Goal: Task Accomplishment & Management: Use online tool/utility

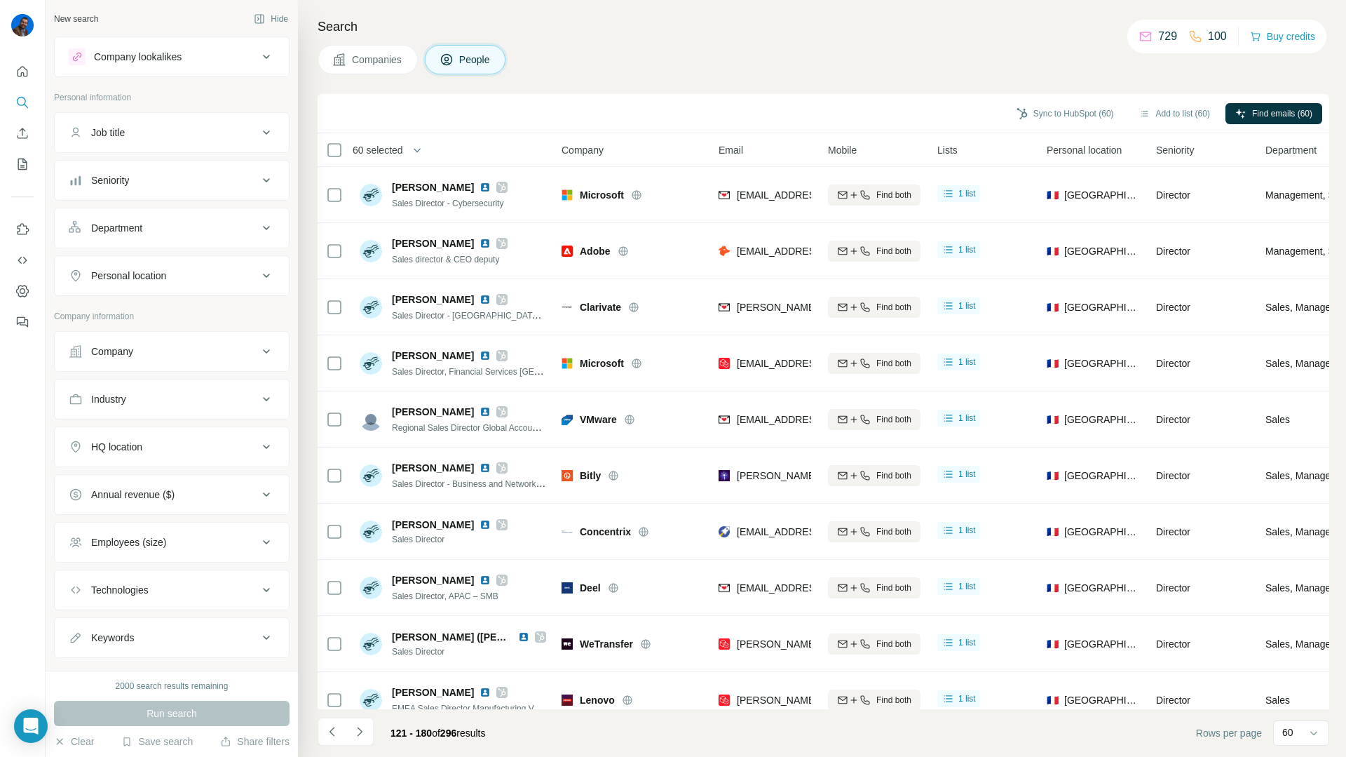
scroll to position [2, 0]
click at [189, 49] on div "Company lookalikes" at bounding box center [163, 54] width 189 height 17
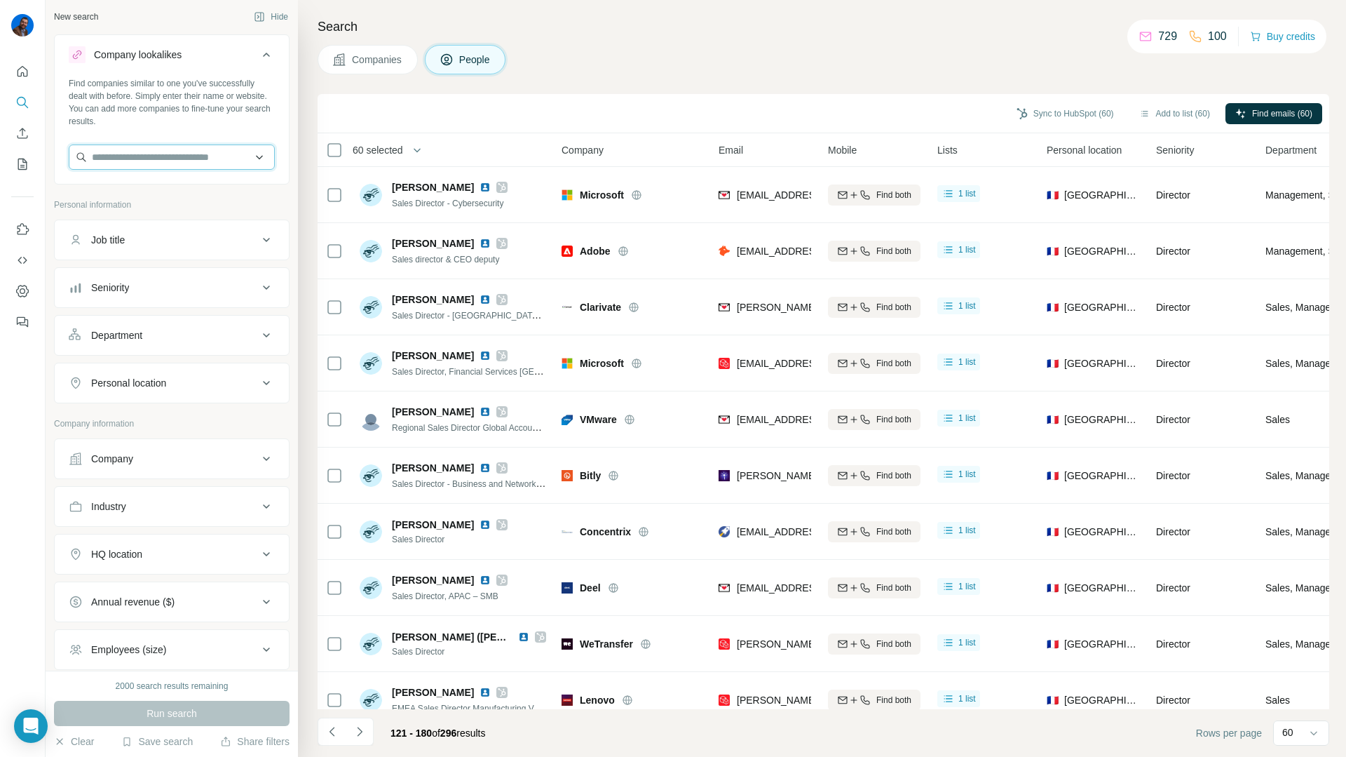
click at [123, 144] on input "text" at bounding box center [172, 156] width 206 height 25
click at [143, 151] on input "**********" at bounding box center [172, 156] width 206 height 25
paste input "**********"
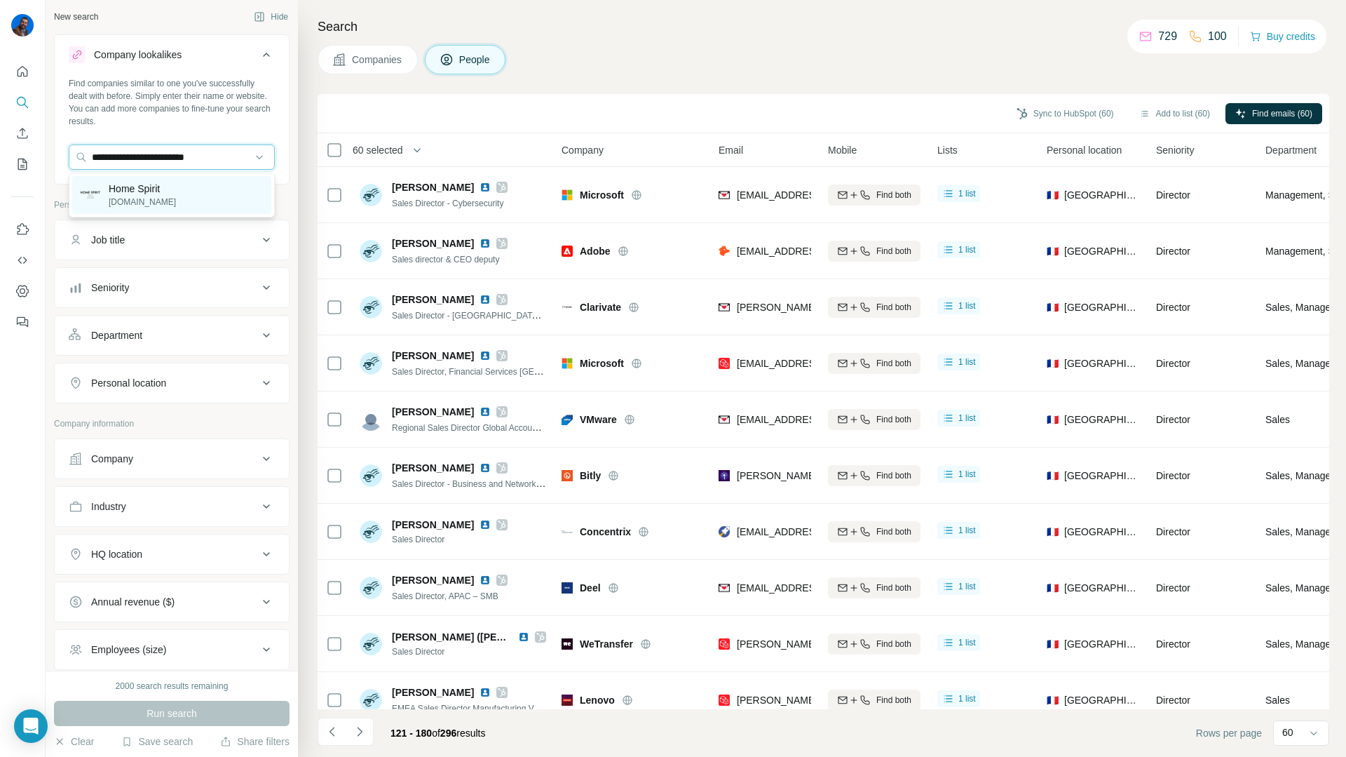
type input "**********"
click at [170, 191] on div "Home Spirit homespirit.fr" at bounding box center [171, 195] width 199 height 38
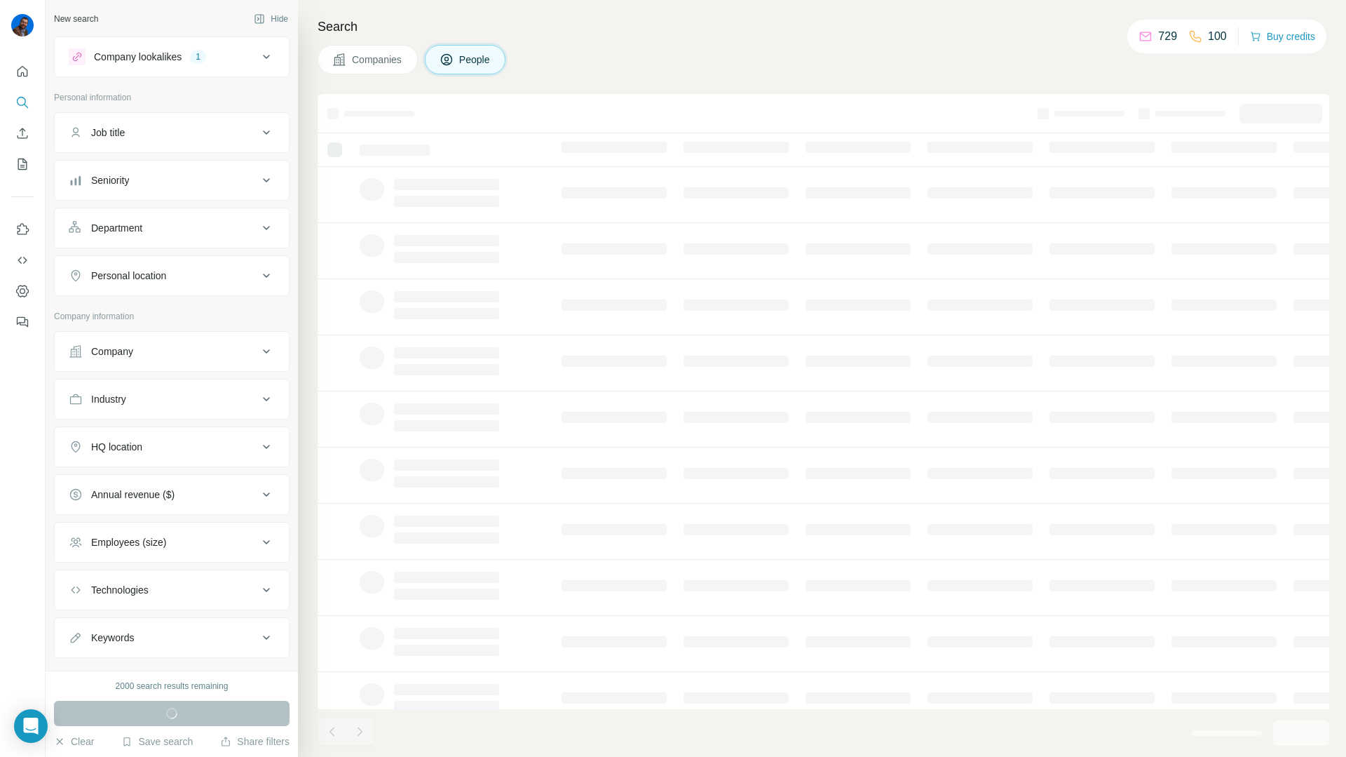
click at [159, 62] on div "Company lookalikes" at bounding box center [138, 57] width 88 height 14
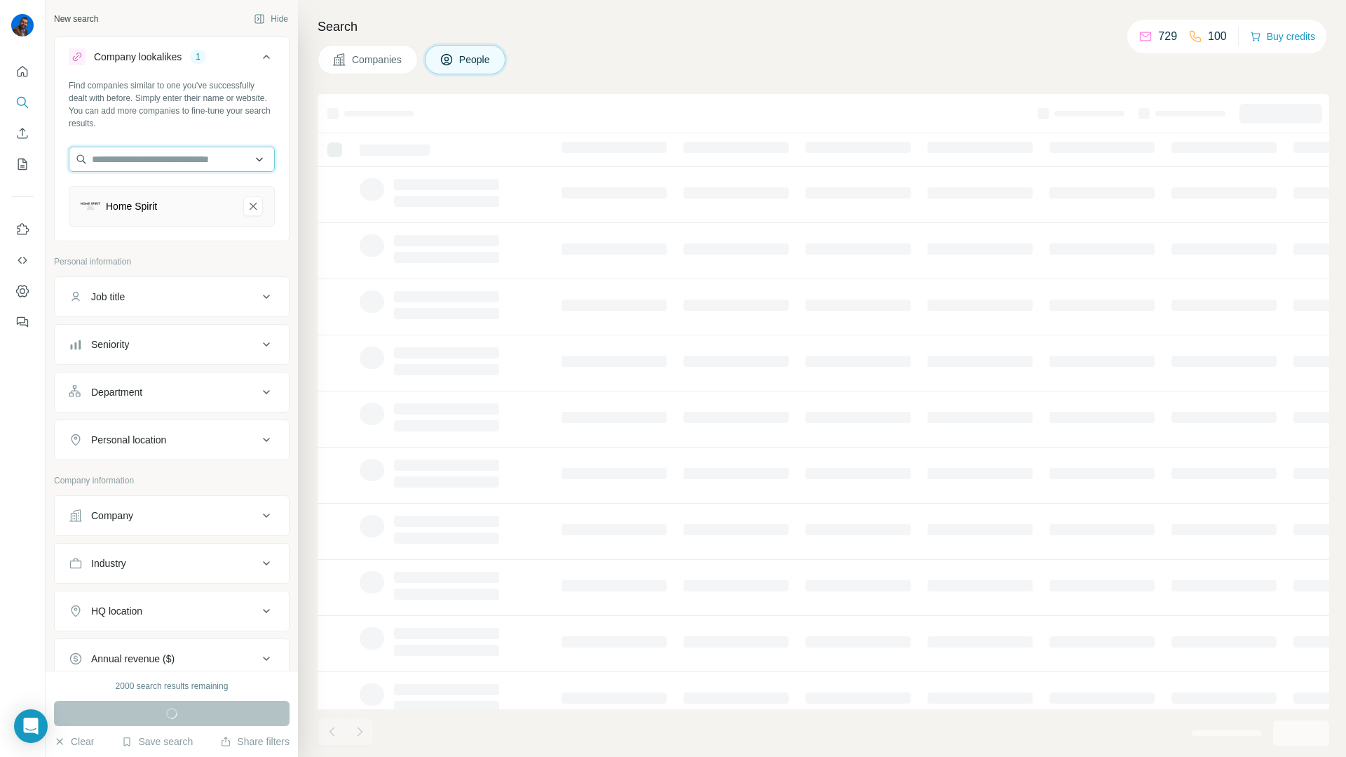
click at [114, 148] on input "text" at bounding box center [172, 159] width 206 height 25
paste input "**********"
type input "**********"
click at [121, 199] on p "harmonie-express.fr" at bounding box center [149, 204] width 81 height 13
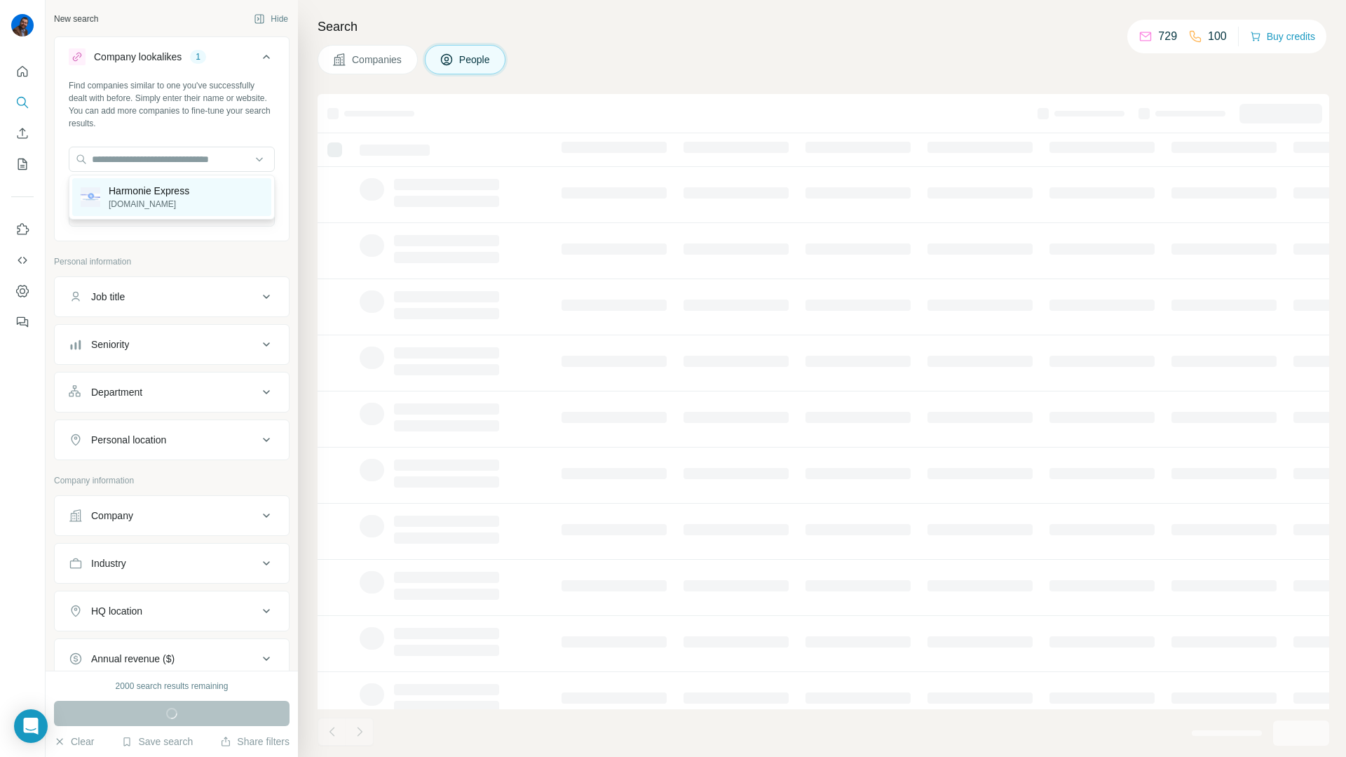
scroll to position [0, 0]
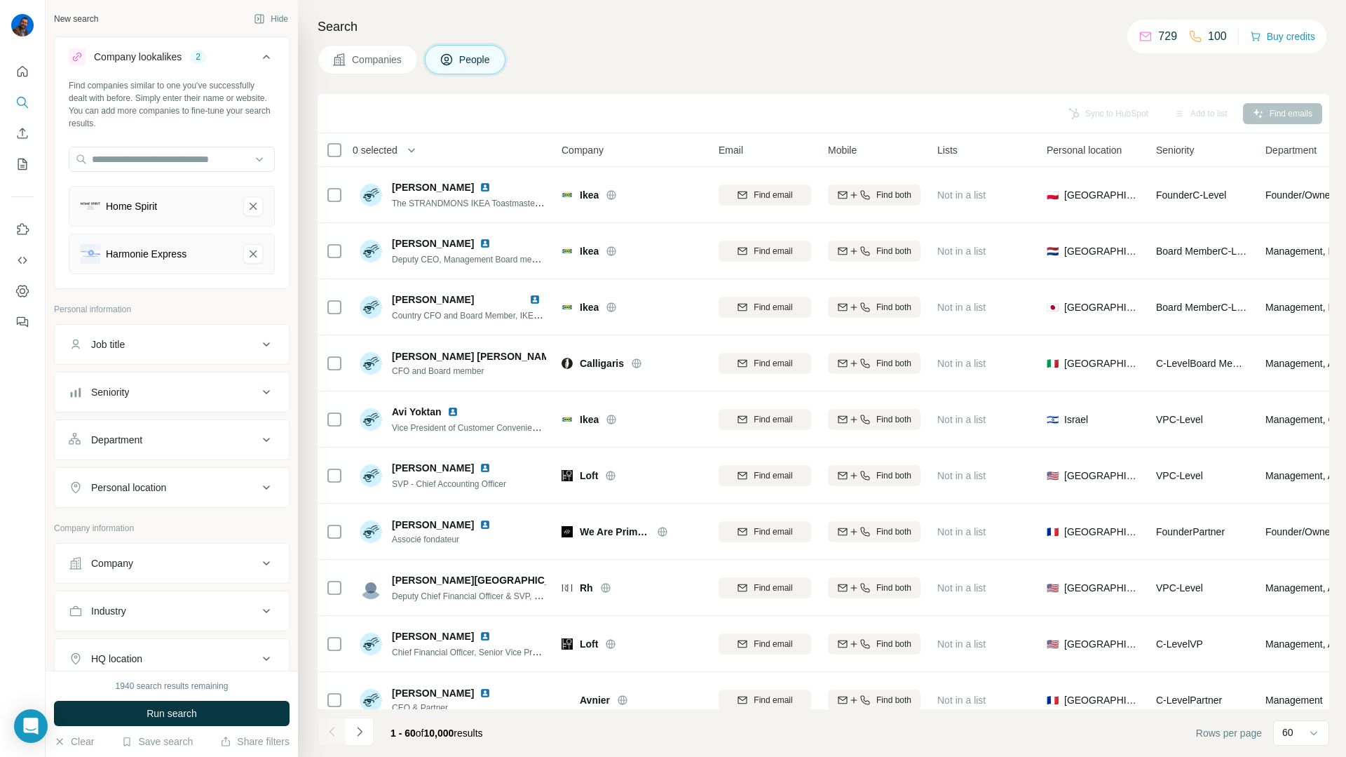
scroll to position [76, 0]
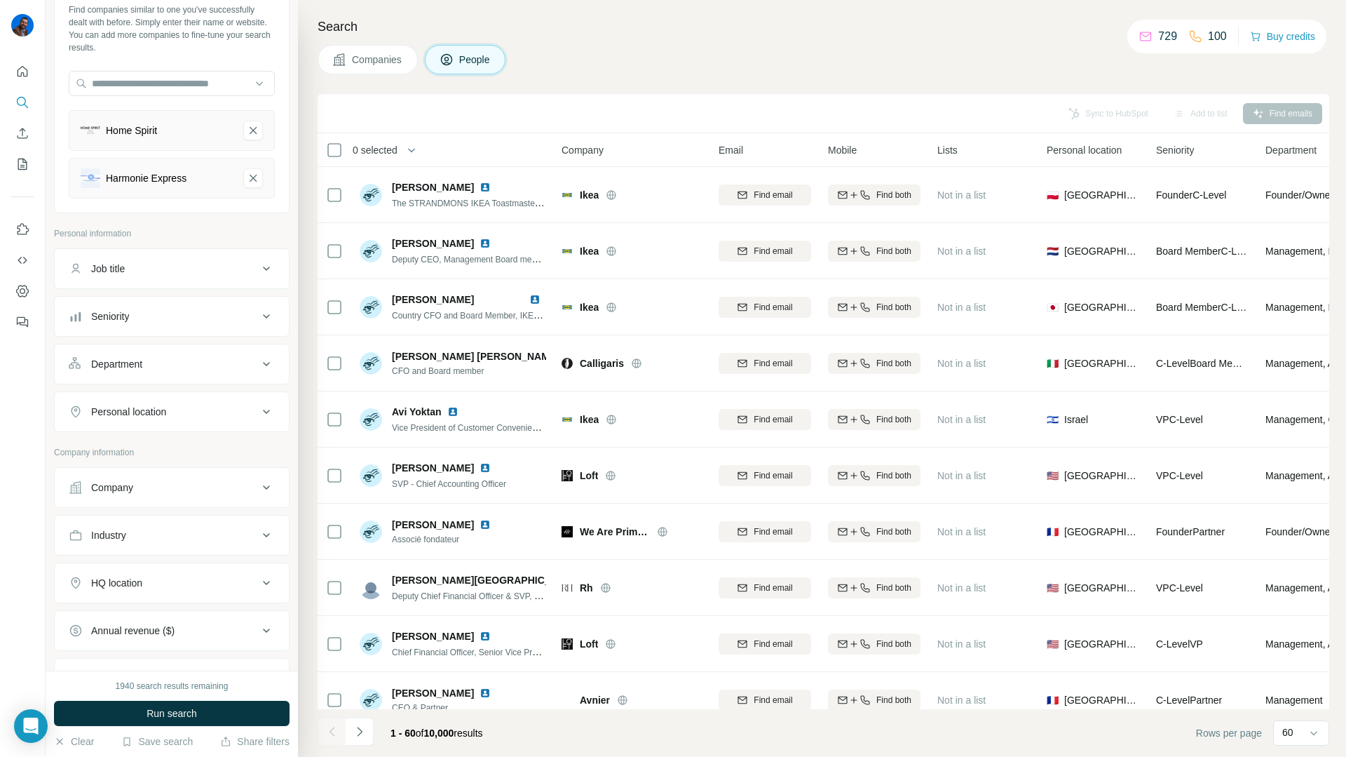
click at [96, 592] on button "HQ location" at bounding box center [172, 583] width 234 height 34
click at [105, 611] on input "text" at bounding box center [172, 617] width 206 height 25
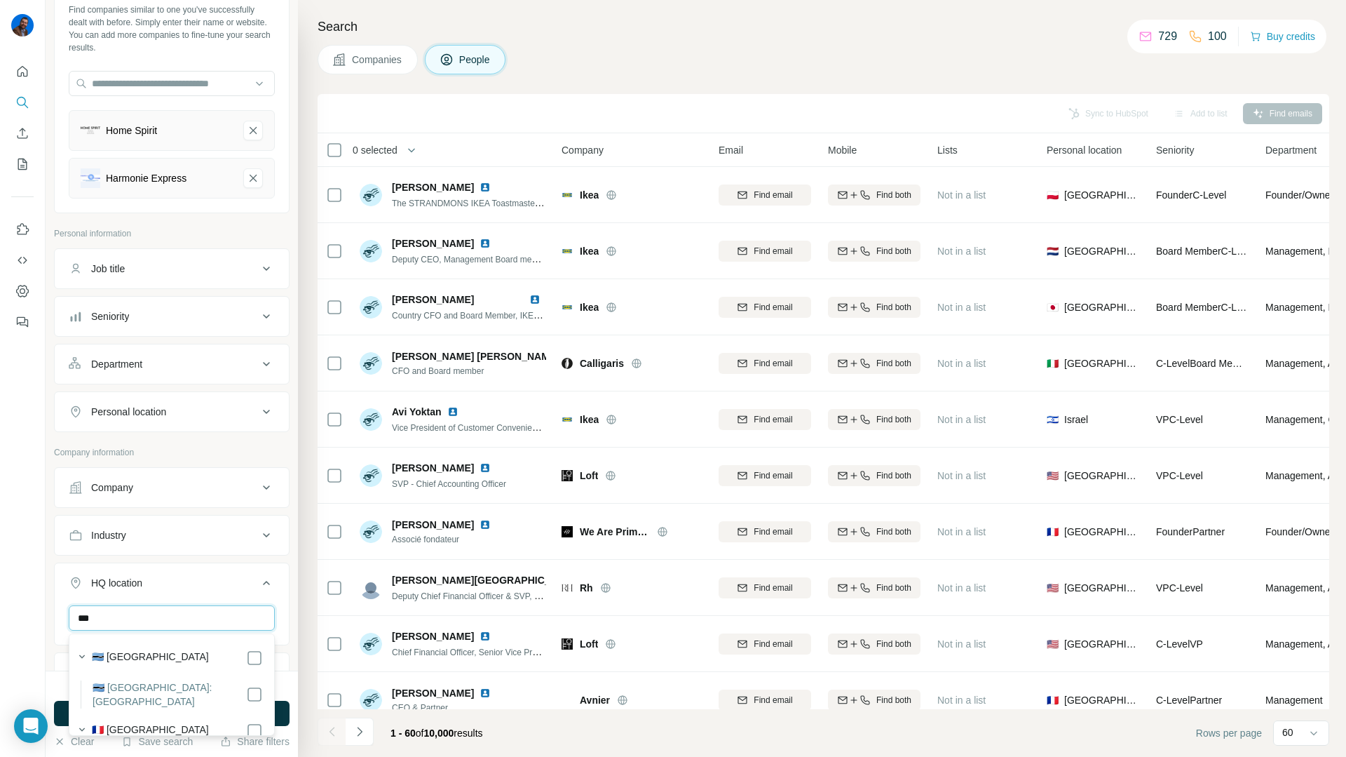
type input "***"
click at [114, 719] on div "🇫🇷 [GEOGRAPHIC_DATA]" at bounding box center [167, 729] width 191 height 20
click at [294, 646] on div "New search Hide Company lookalikes 2 Find companies similar to one you've succe…" at bounding box center [172, 335] width 252 height 670
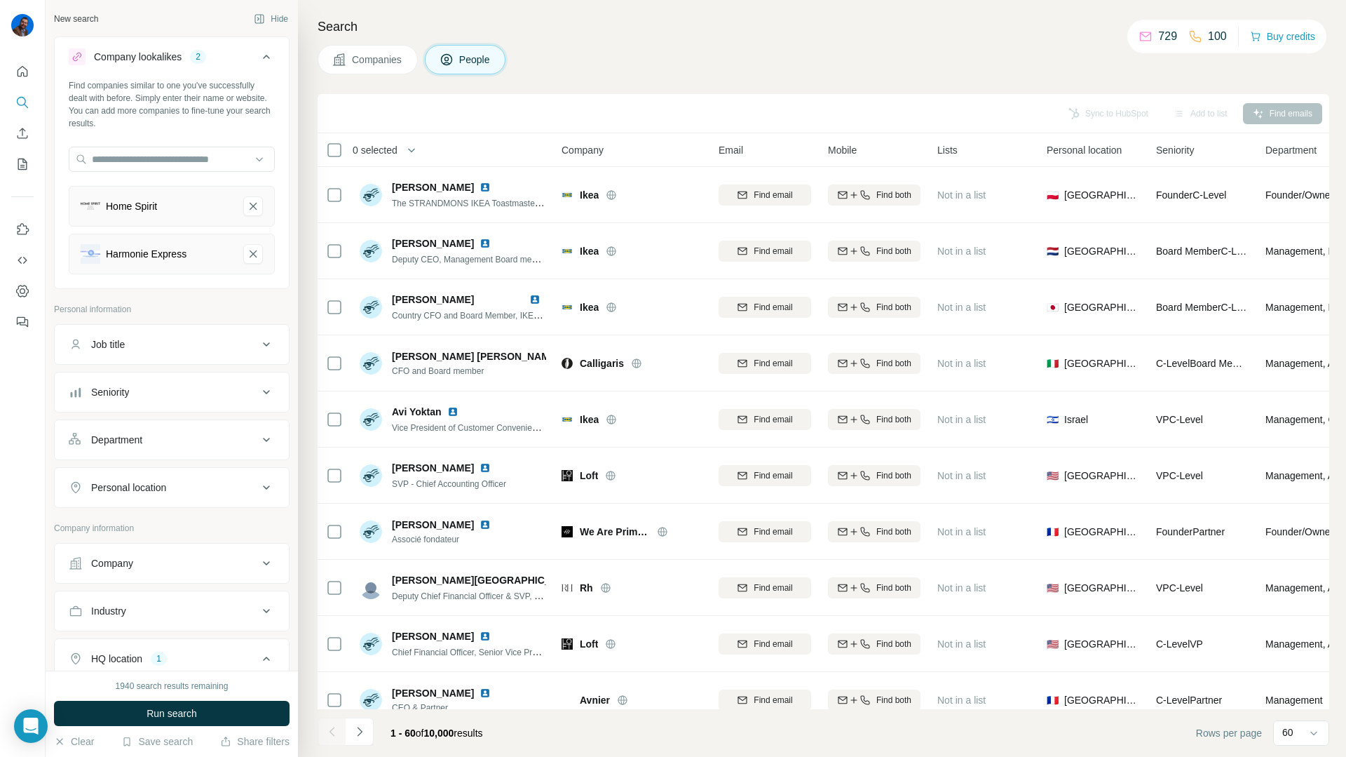
click at [157, 346] on div "Job title" at bounding box center [163, 344] width 189 height 14
click at [147, 376] on input "text" at bounding box center [158, 379] width 178 height 25
type input "**********"
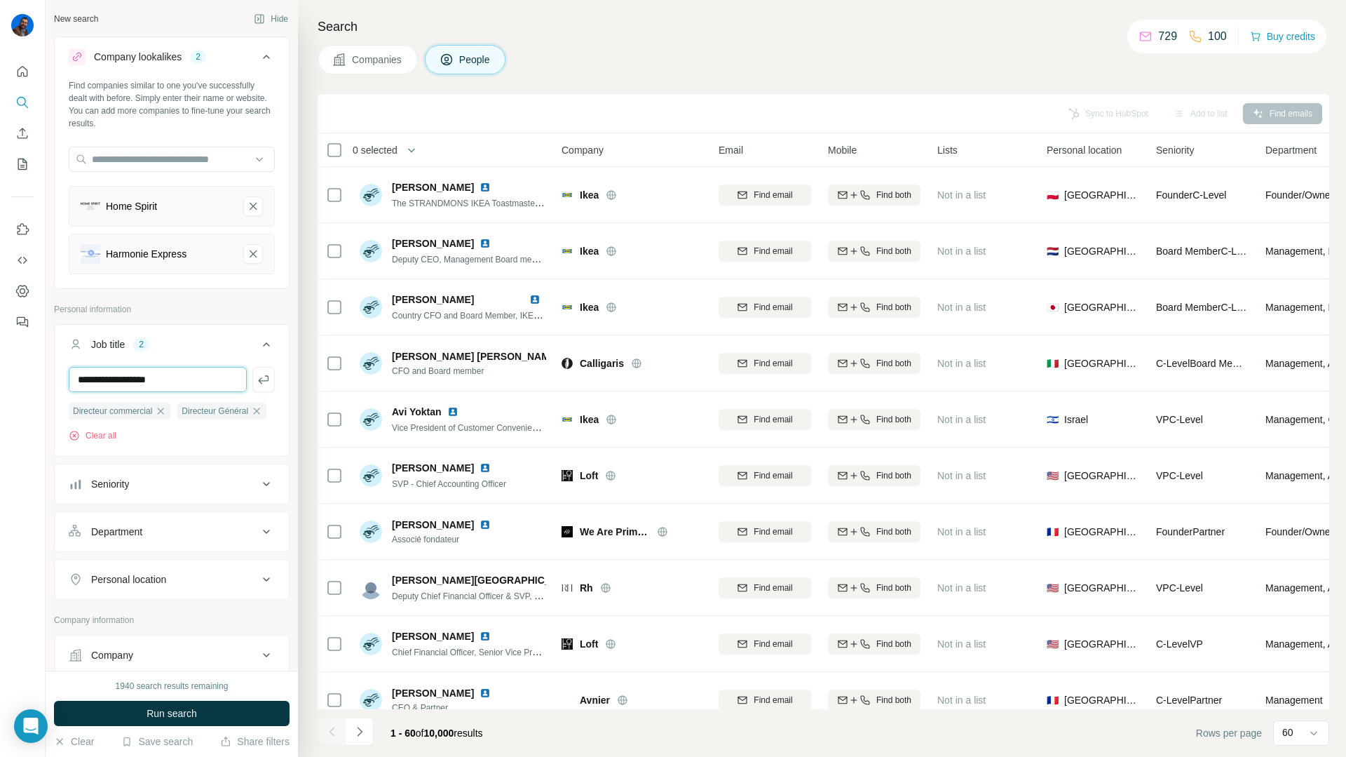
type input "**********"
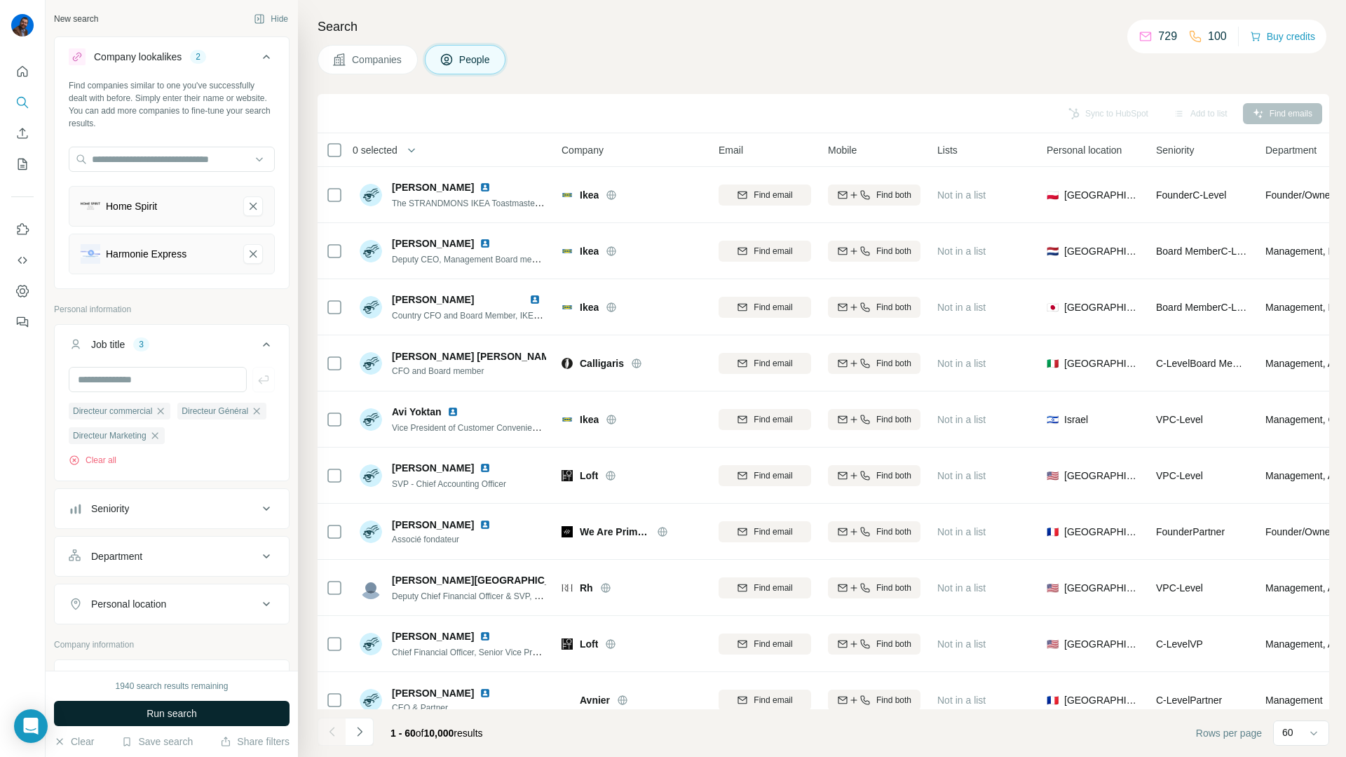
click at [151, 714] on span "Run search" at bounding box center [172, 713] width 50 height 14
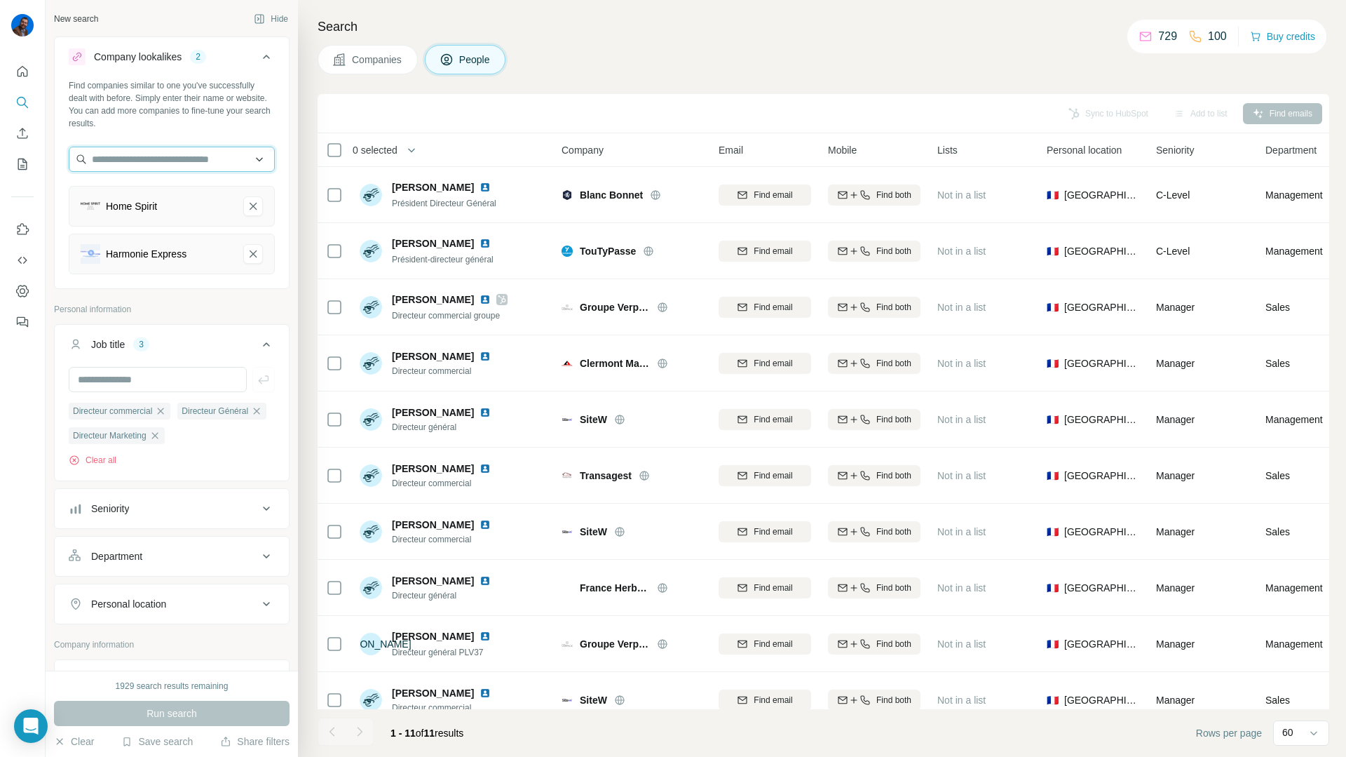
click at [214, 149] on input "text" at bounding box center [172, 159] width 206 height 25
type input "********"
click at [163, 190] on div "Sigilium sigilium.com" at bounding box center [171, 197] width 199 height 38
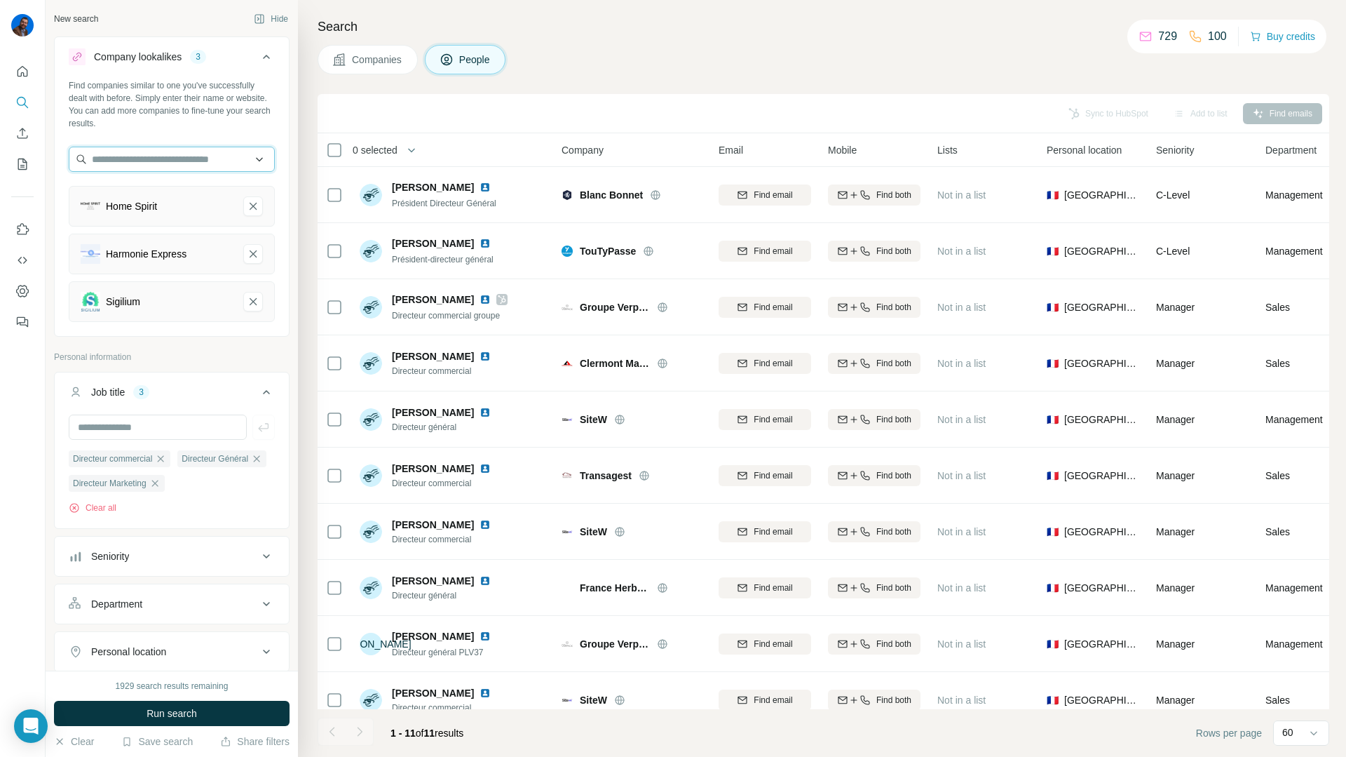
click at [191, 158] on input "text" at bounding box center [172, 159] width 206 height 25
click at [209, 158] on input "text" at bounding box center [172, 159] width 206 height 25
click at [132, 159] on input "**********" at bounding box center [172, 159] width 206 height 25
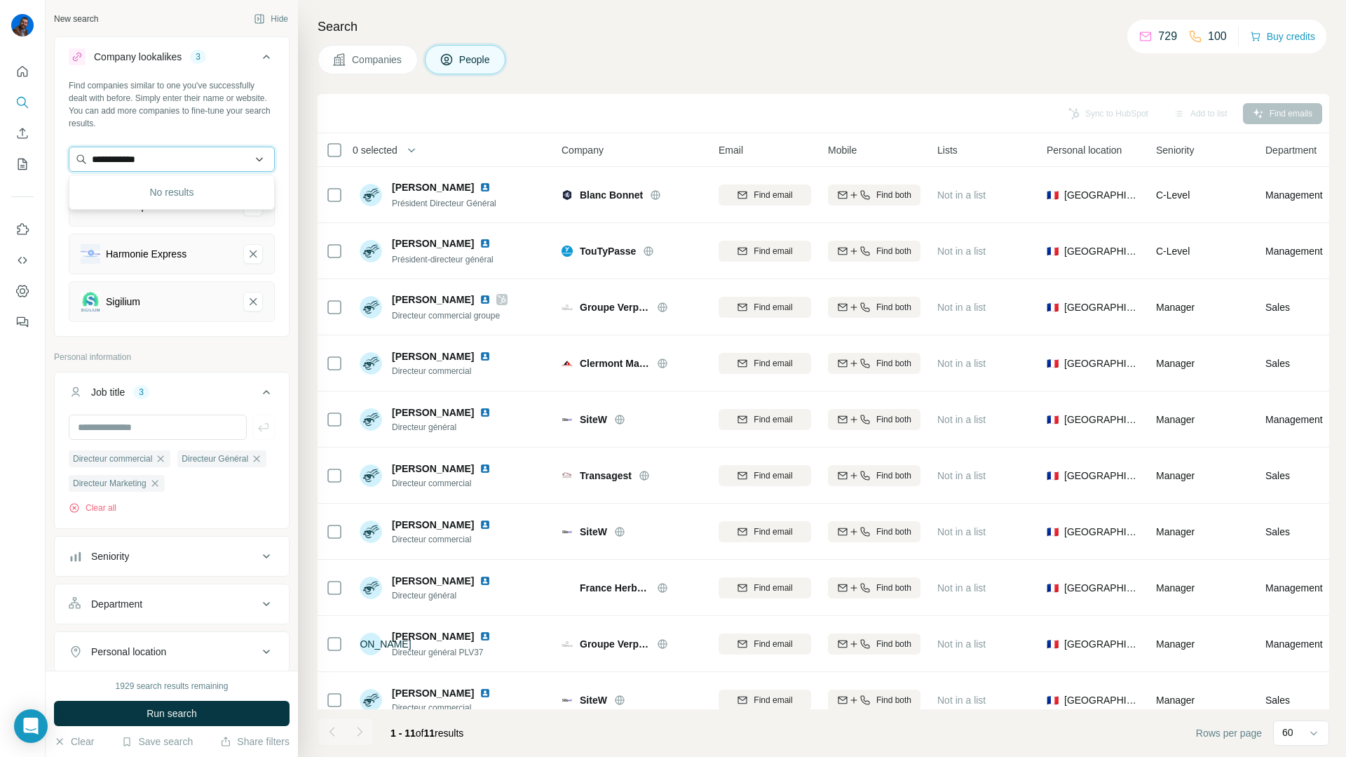
paste input "**********"
type input "**********"
click at [121, 198] on p "coauditgroup.fr" at bounding box center [168, 204] width 119 height 13
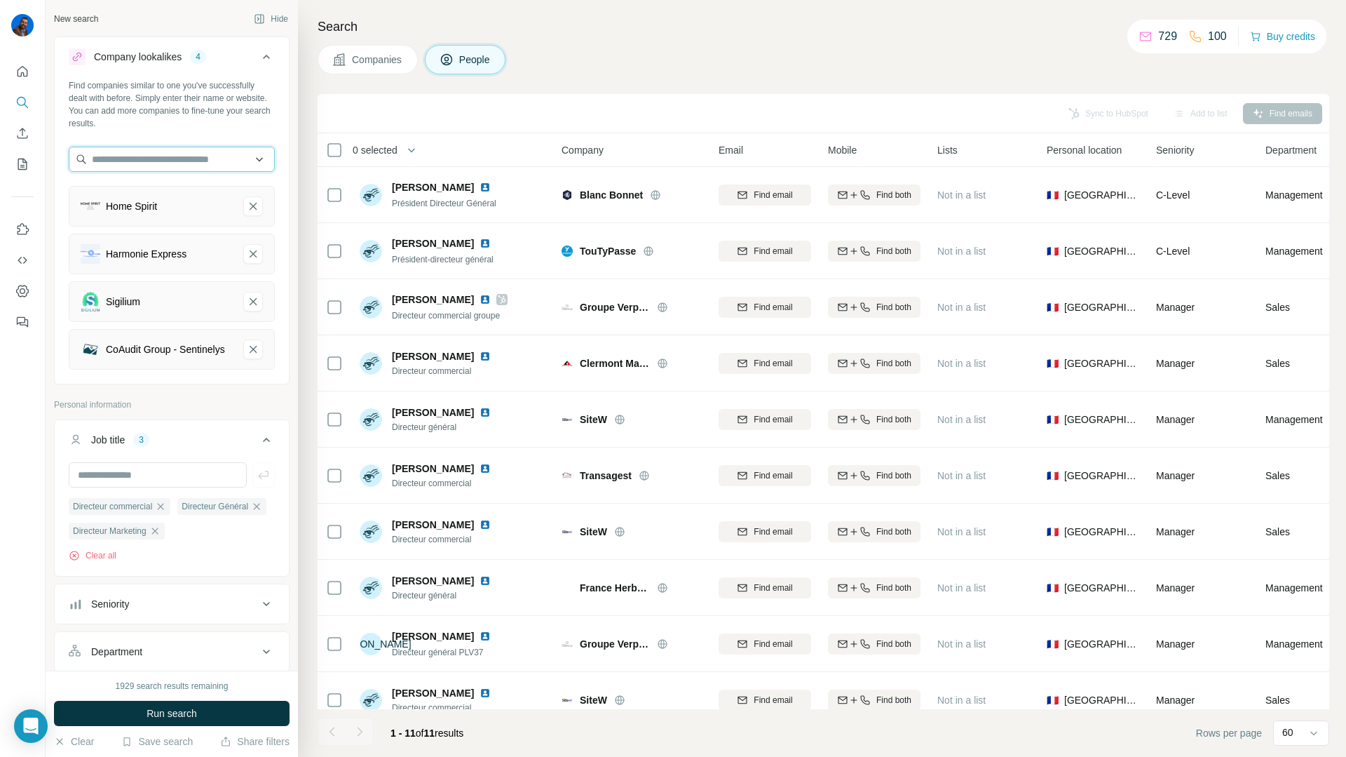
click at [172, 163] on input "text" at bounding box center [172, 159] width 206 height 25
type input "*********"
click at [150, 197] on div "Ixila ixila.com" at bounding box center [171, 197] width 199 height 38
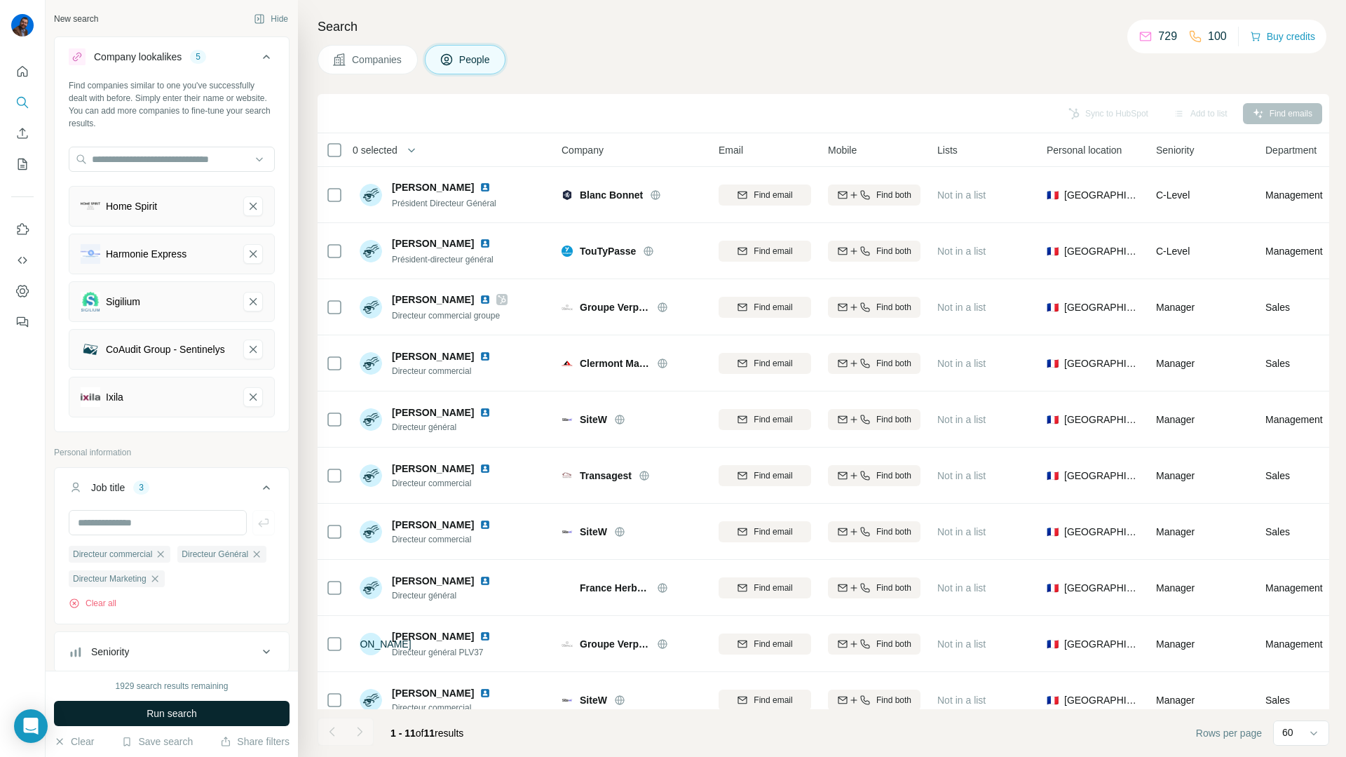
click at [121, 718] on button "Run search" at bounding box center [172, 712] width 236 height 25
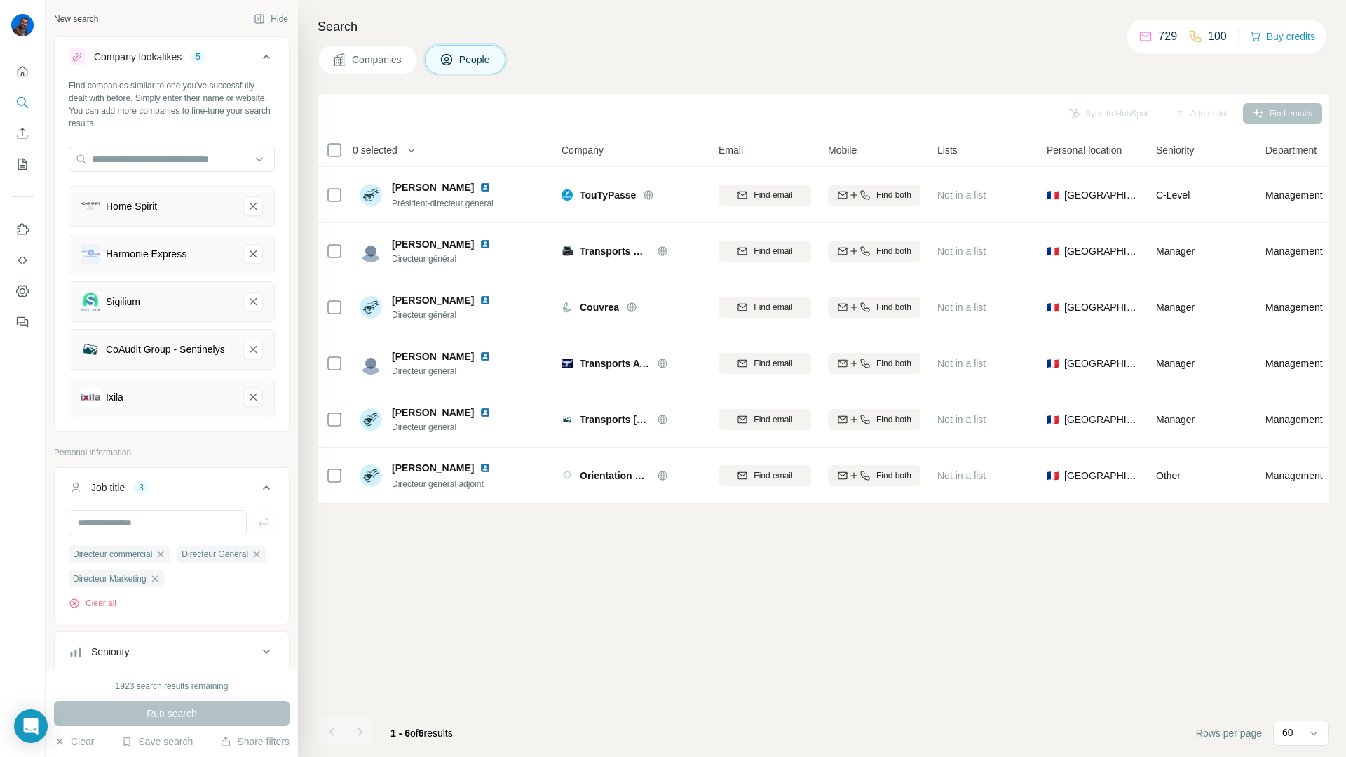
click at [257, 403] on icon "Ixila-remove-button" at bounding box center [253, 397] width 13 height 14
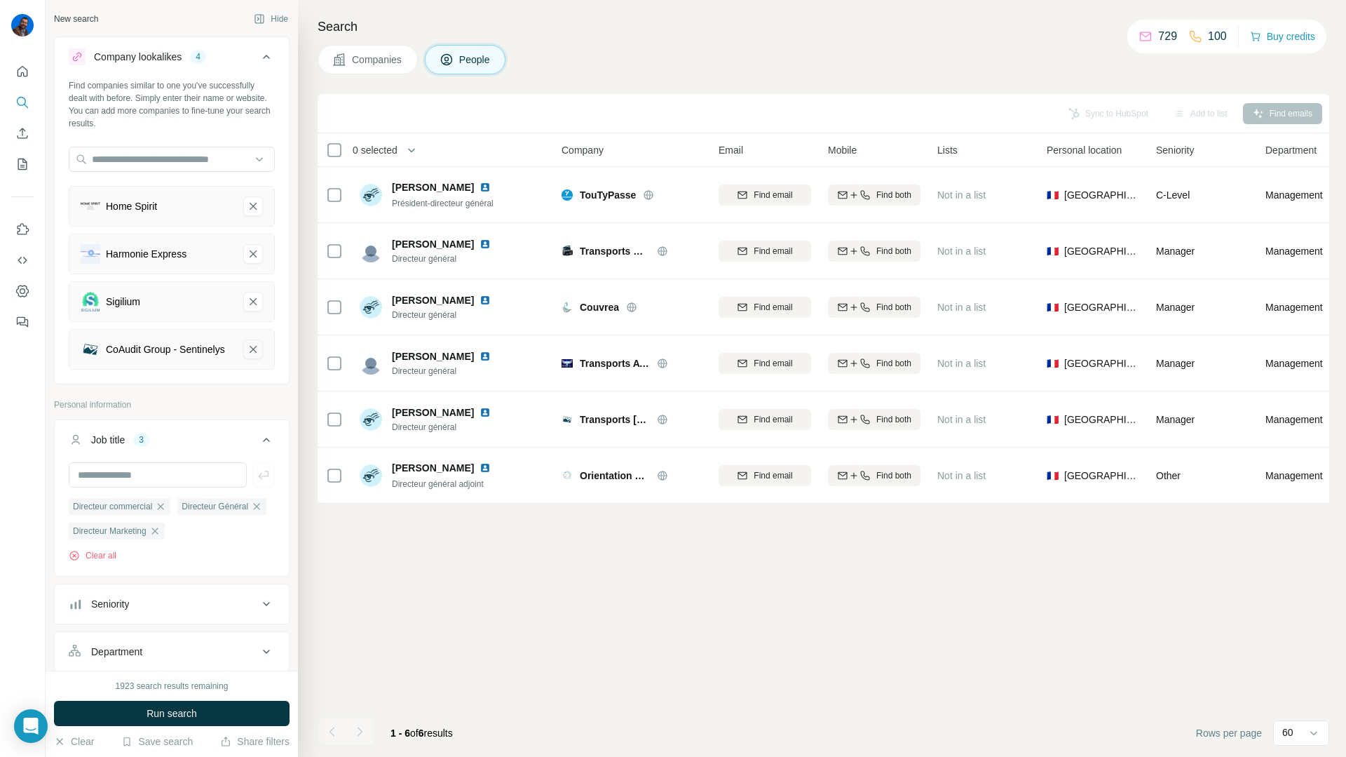
click at [259, 348] on icon "CoAudit Group - Sentinelys-remove-button" at bounding box center [253, 349] width 13 height 14
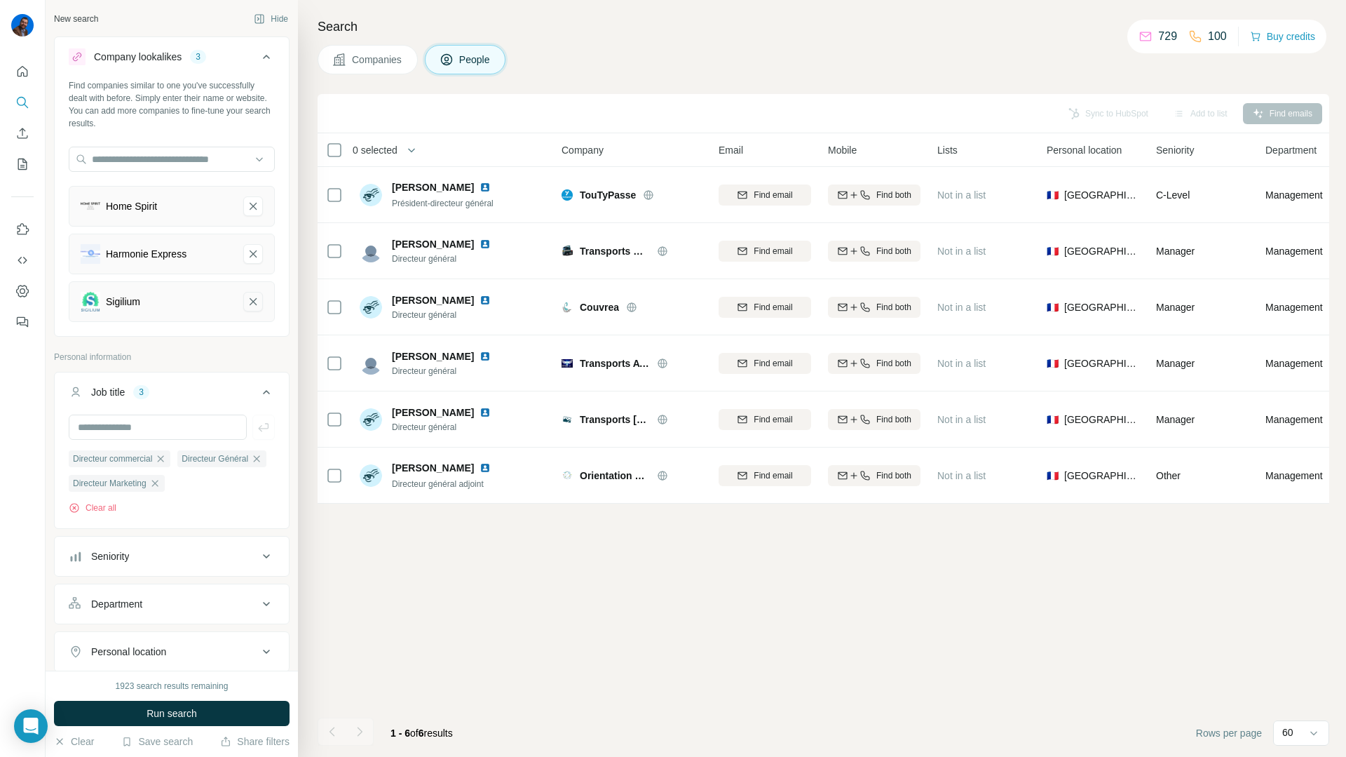
click at [257, 292] on button "Sigilium-remove-button" at bounding box center [253, 302] width 20 height 20
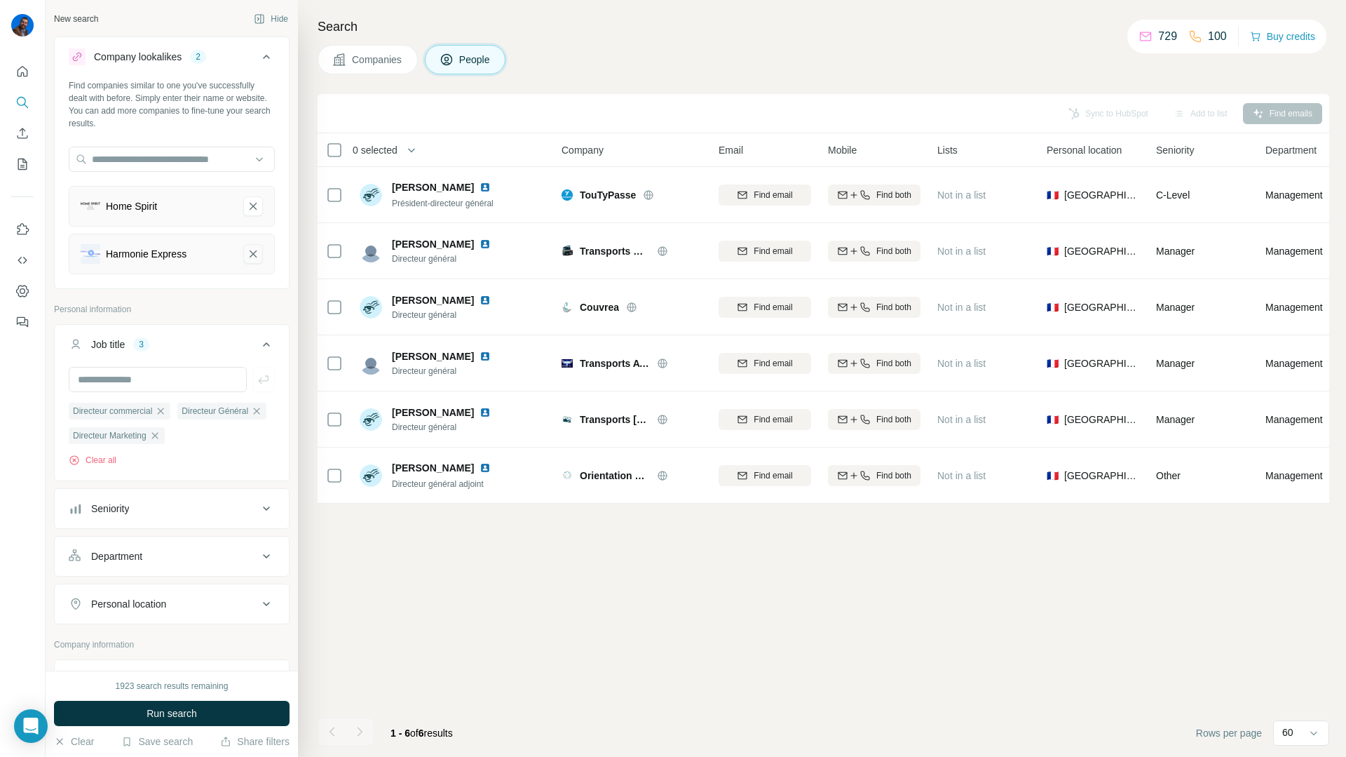
click at [256, 250] on icon "Harmonie Express-remove-button" at bounding box center [253, 253] width 7 height 7
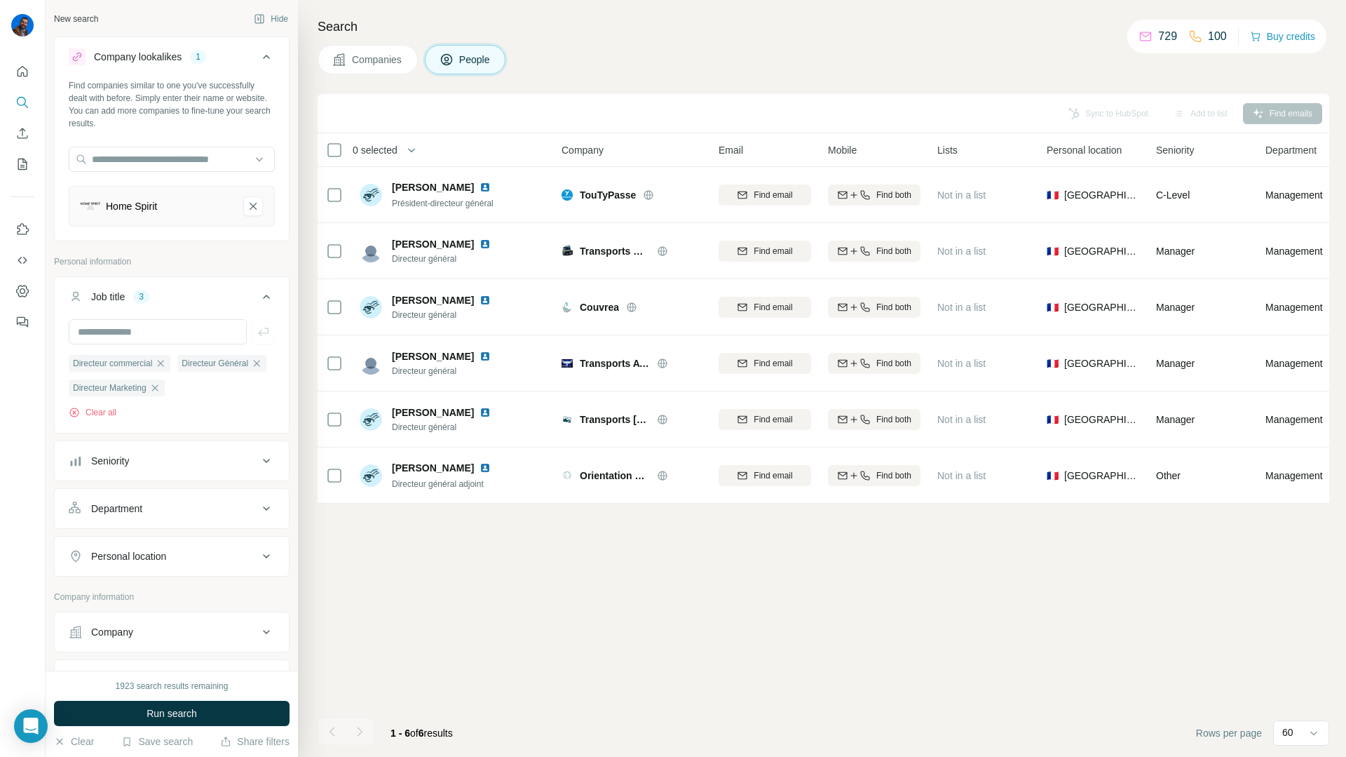
click at [254, 194] on div "Home Spirit" at bounding box center [172, 206] width 206 height 41
click at [254, 204] on icon "Home Spirit-remove-button" at bounding box center [253, 206] width 13 height 14
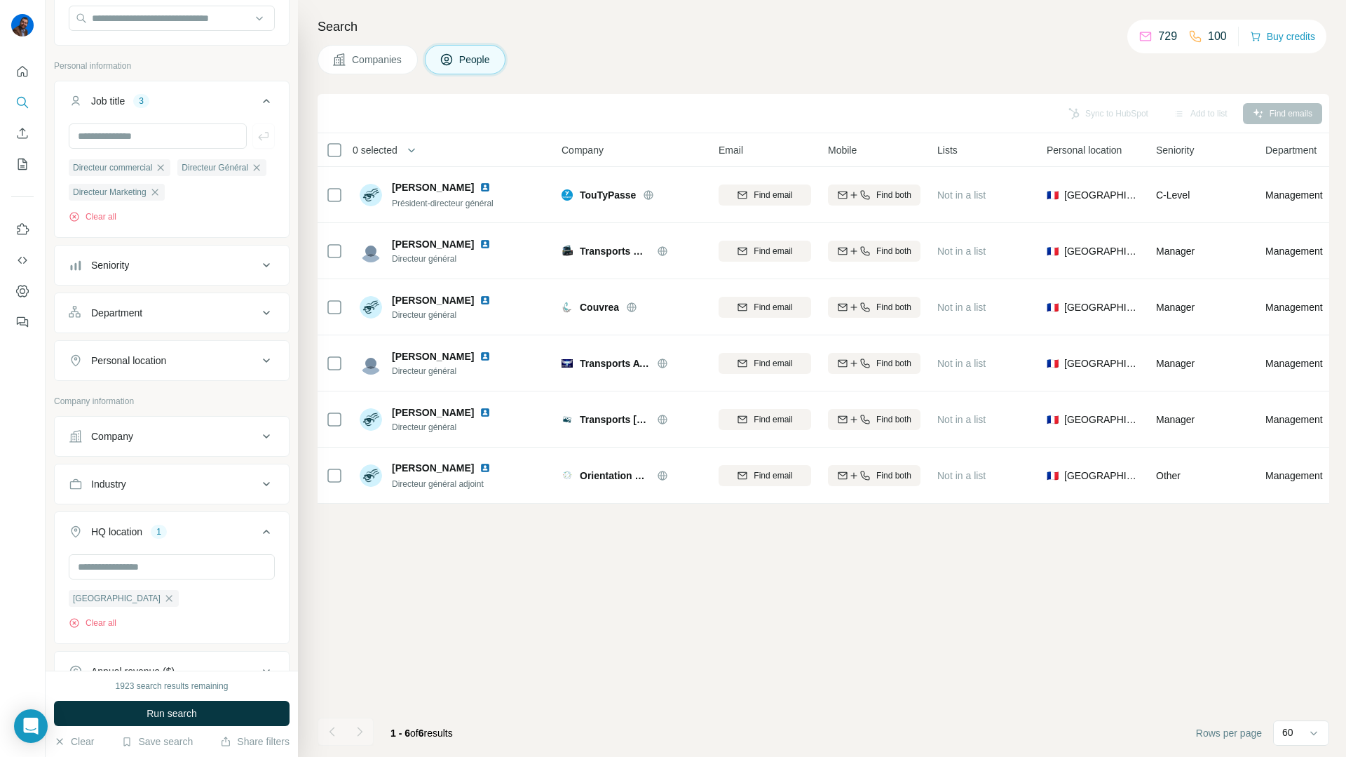
scroll to position [184, 0]
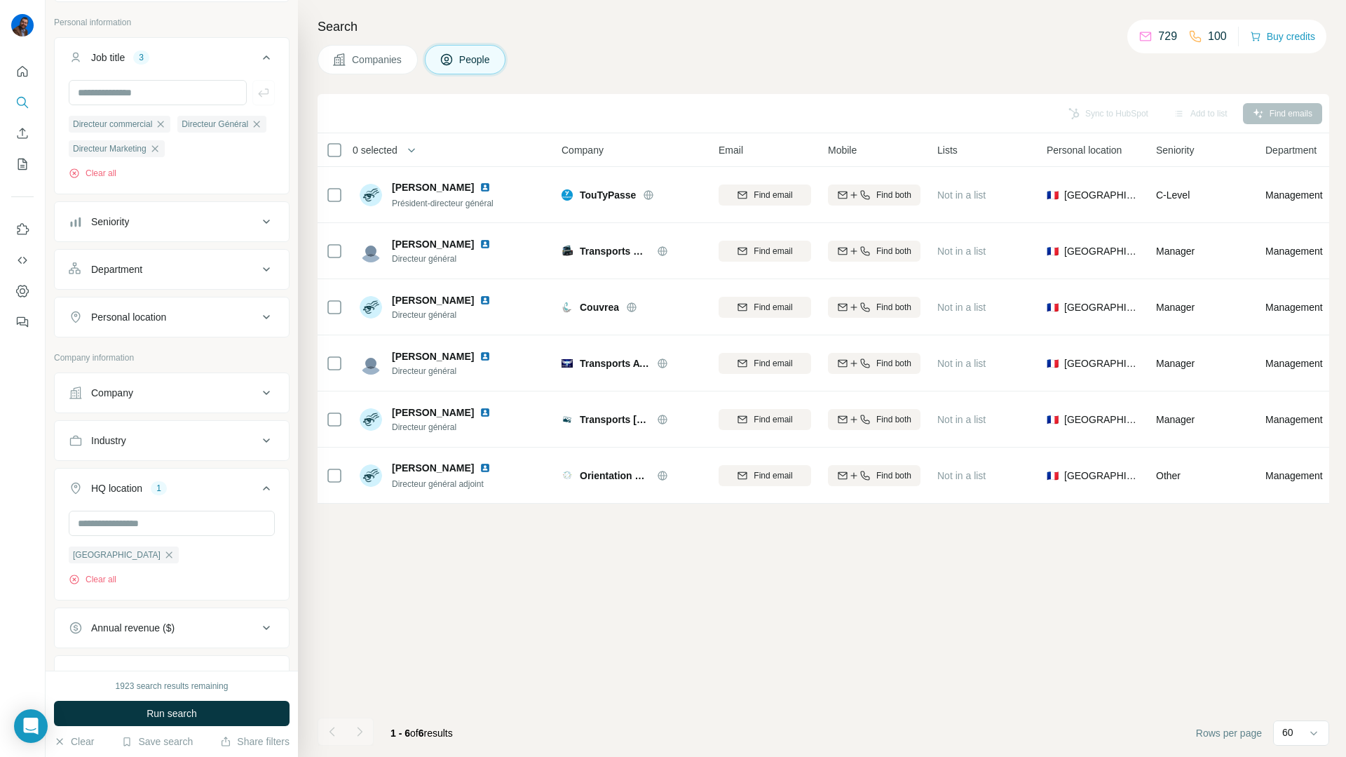
click at [169, 424] on button "Industry" at bounding box center [172, 440] width 234 height 34
click at [191, 479] on input at bounding box center [164, 475] width 173 height 15
click at [361, 579] on div "Sync to HubSpot Add to list Find emails 0 selected People Company Email Mobile …" at bounding box center [824, 425] width 1012 height 663
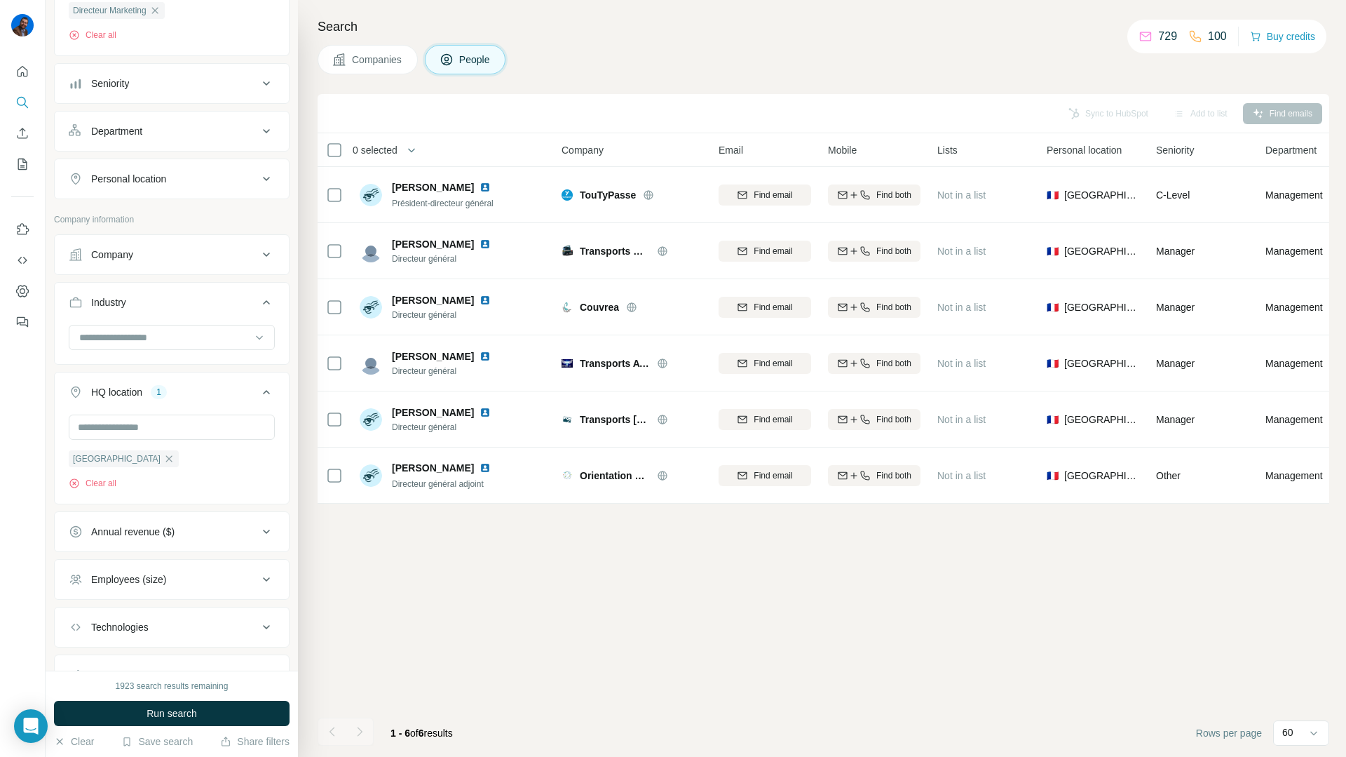
scroll to position [325, 0]
click at [208, 567] on button "Employees (size)" at bounding box center [172, 576] width 234 height 34
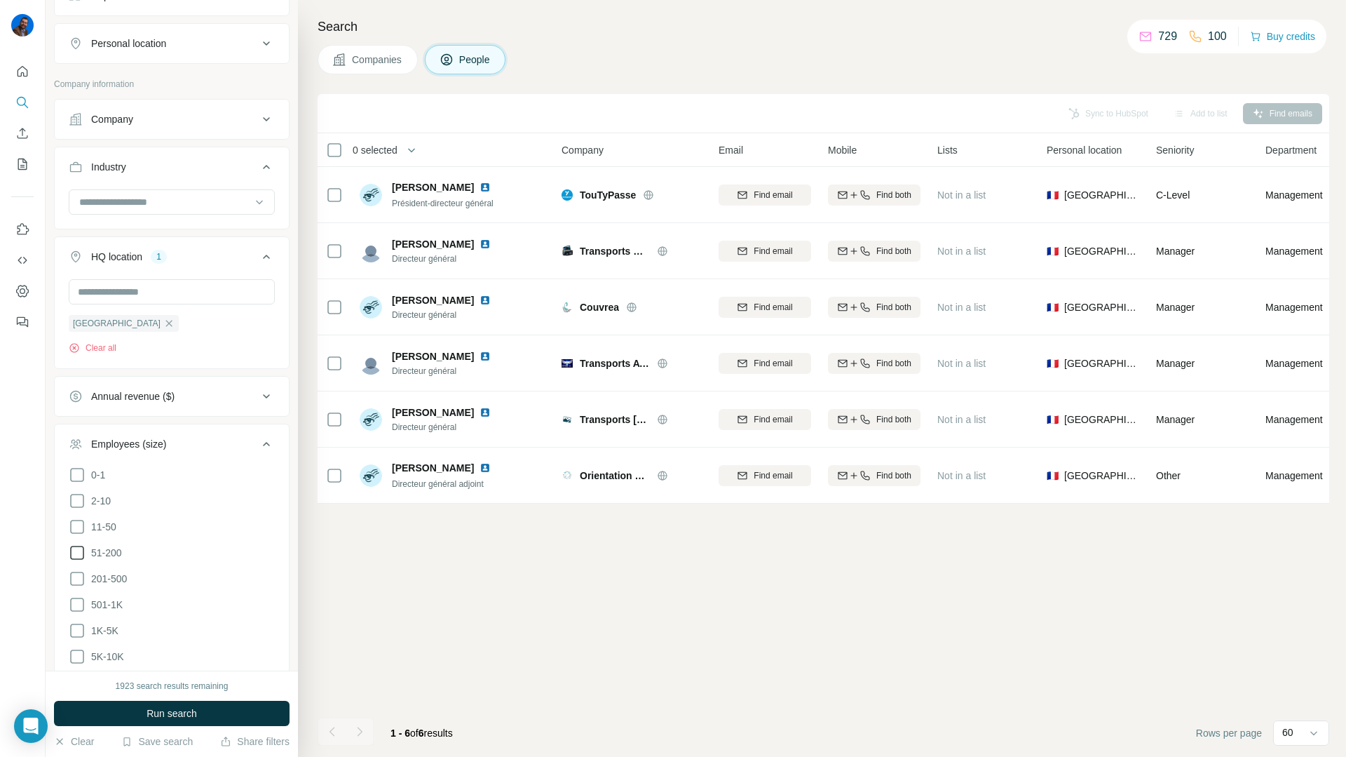
click at [74, 558] on icon at bounding box center [77, 552] width 14 height 14
click at [74, 583] on icon at bounding box center [77, 578] width 17 height 17
click at [77, 609] on icon at bounding box center [77, 604] width 14 height 14
click at [76, 529] on icon at bounding box center [77, 526] width 17 height 17
click at [86, 706] on button "Run search" at bounding box center [172, 712] width 236 height 25
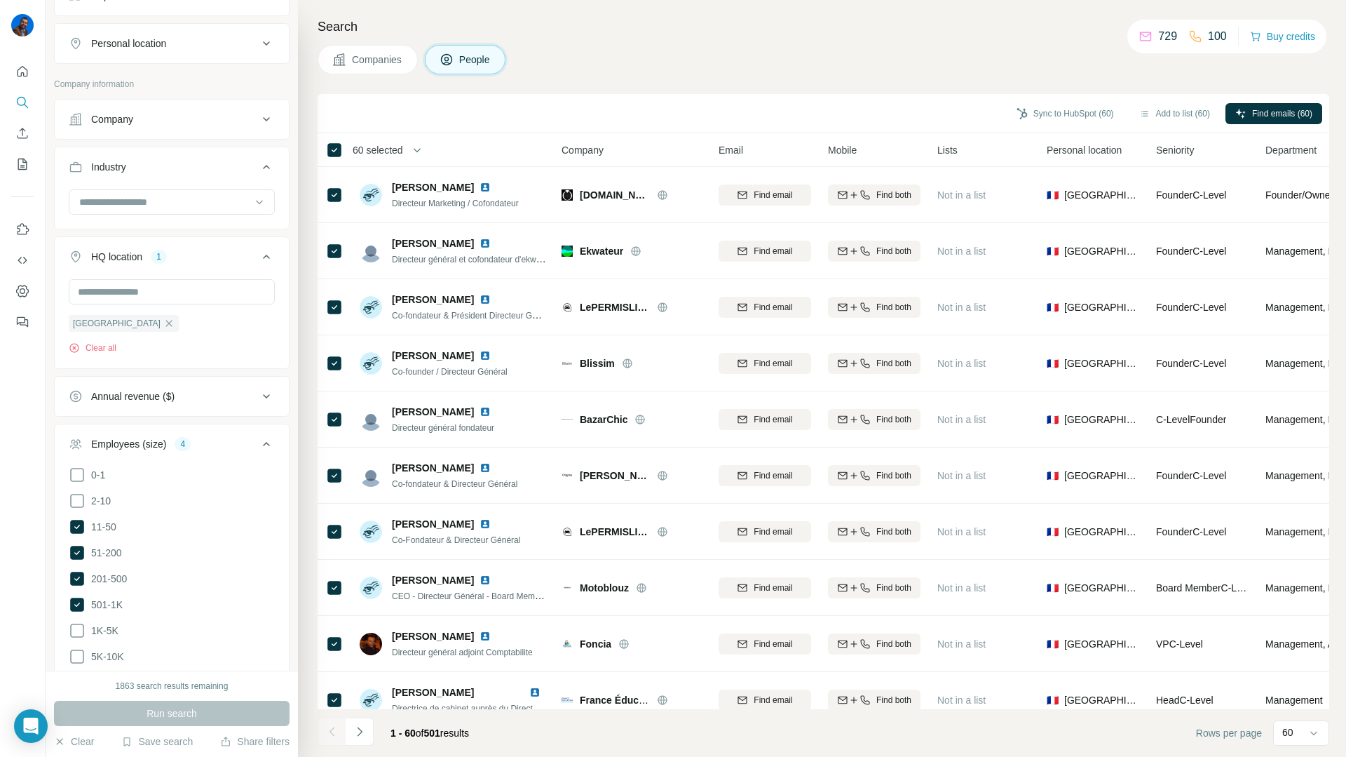
click at [393, 150] on span "60 selected" at bounding box center [378, 150] width 50 height 14
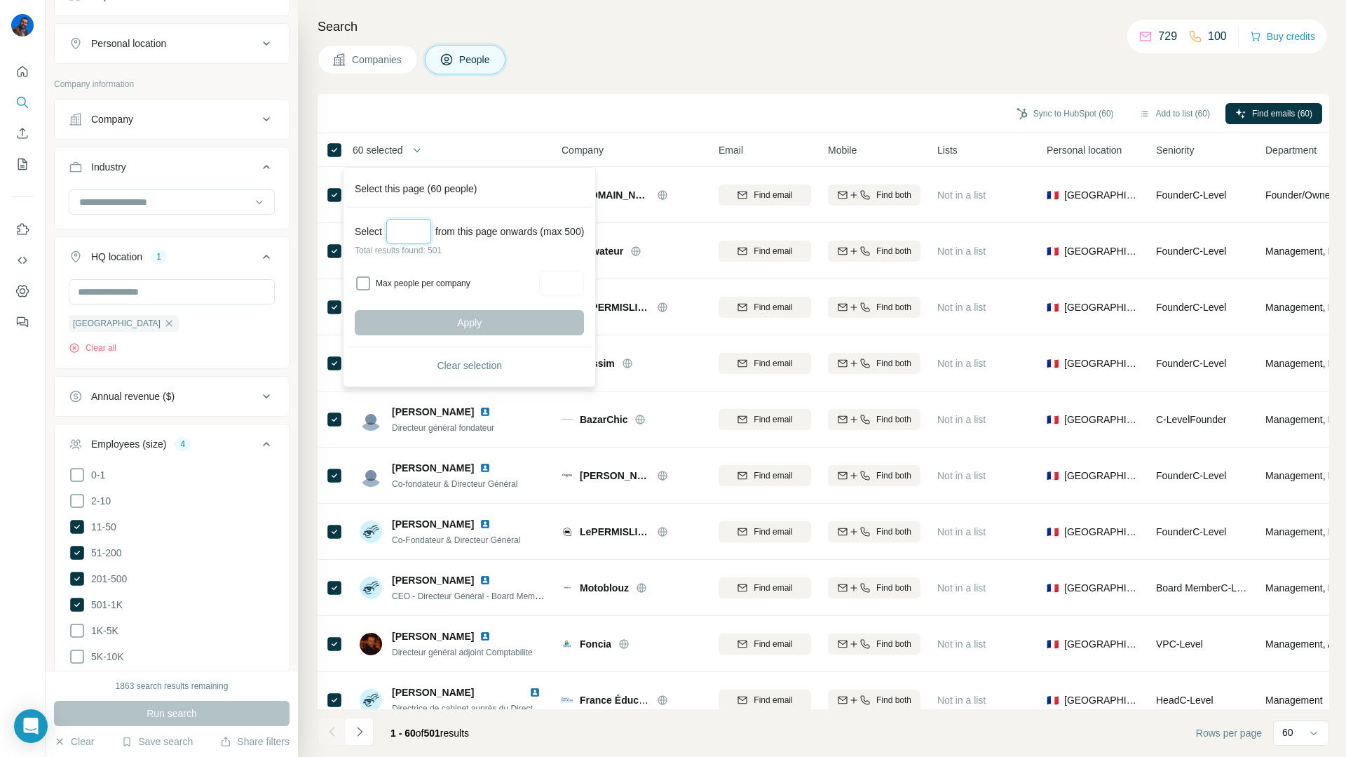
click at [410, 231] on input "Select a number (up to 500)" at bounding box center [408, 231] width 45 height 25
type input "***"
click at [440, 330] on button "Apply" at bounding box center [469, 322] width 229 height 25
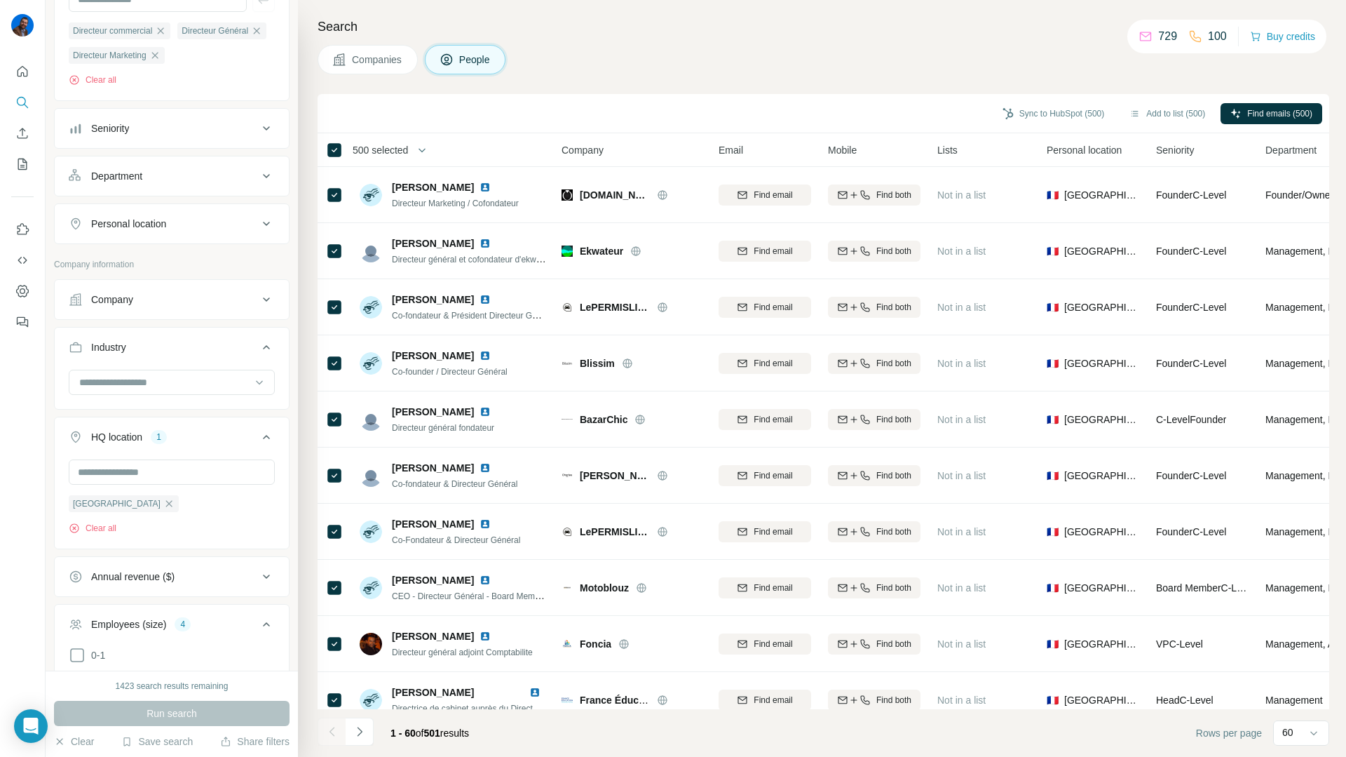
scroll to position [277, 0]
click at [225, 290] on button "Company" at bounding box center [172, 300] width 234 height 34
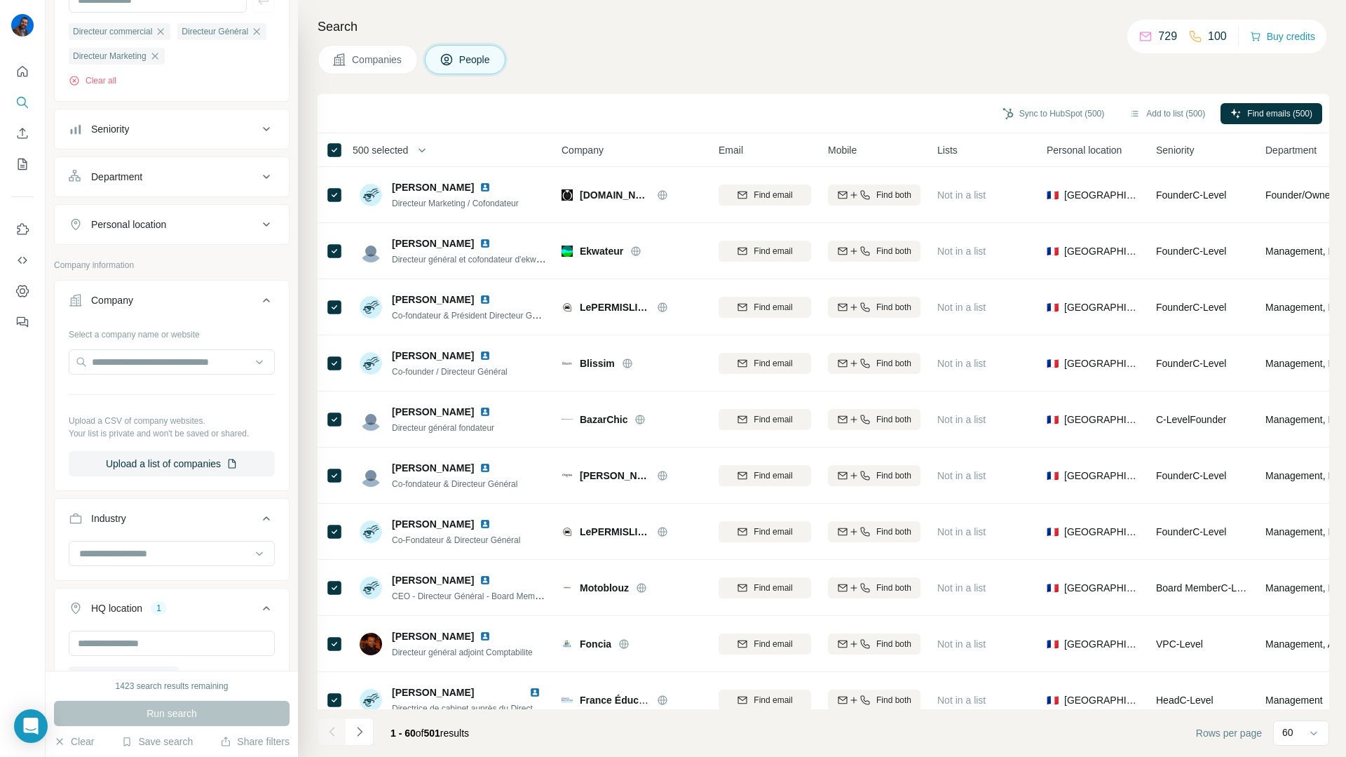
click at [225, 290] on button "Company" at bounding box center [172, 302] width 234 height 39
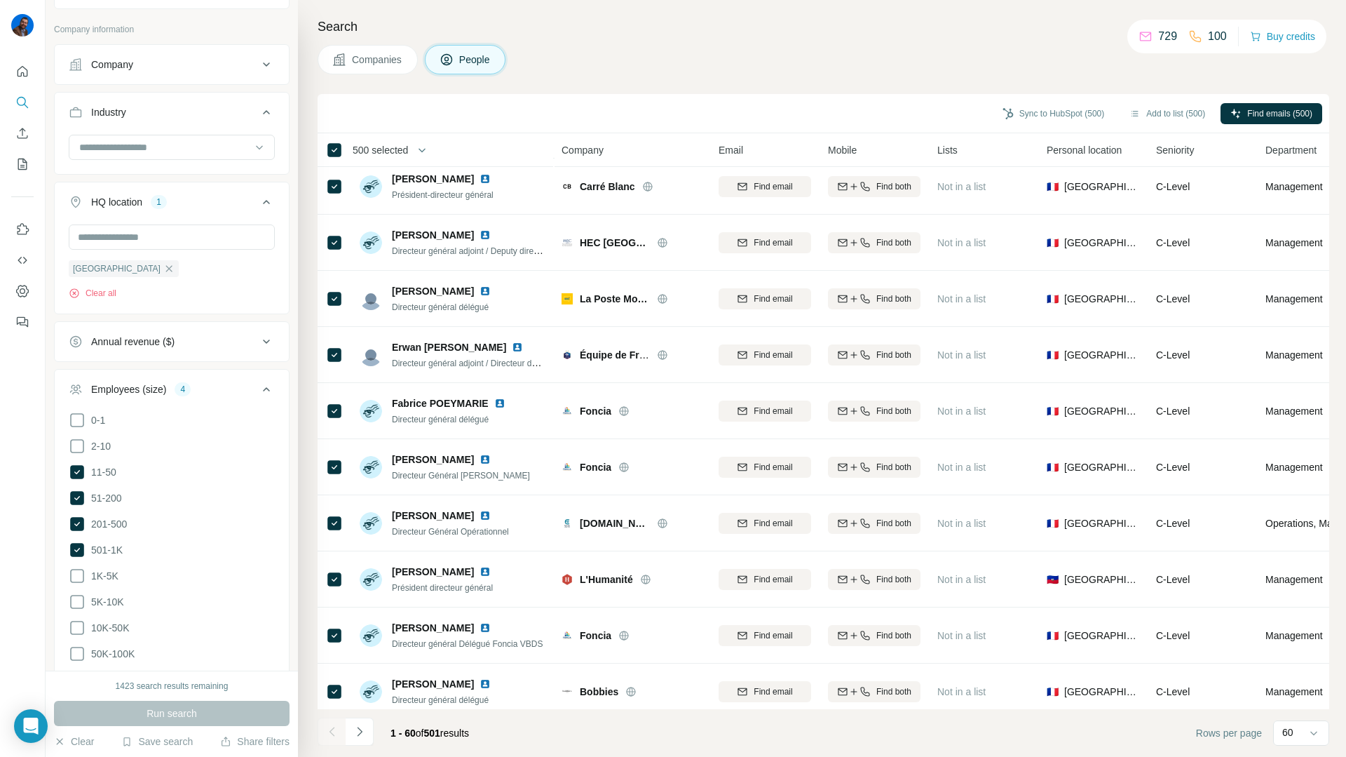
scroll to position [825, 0]
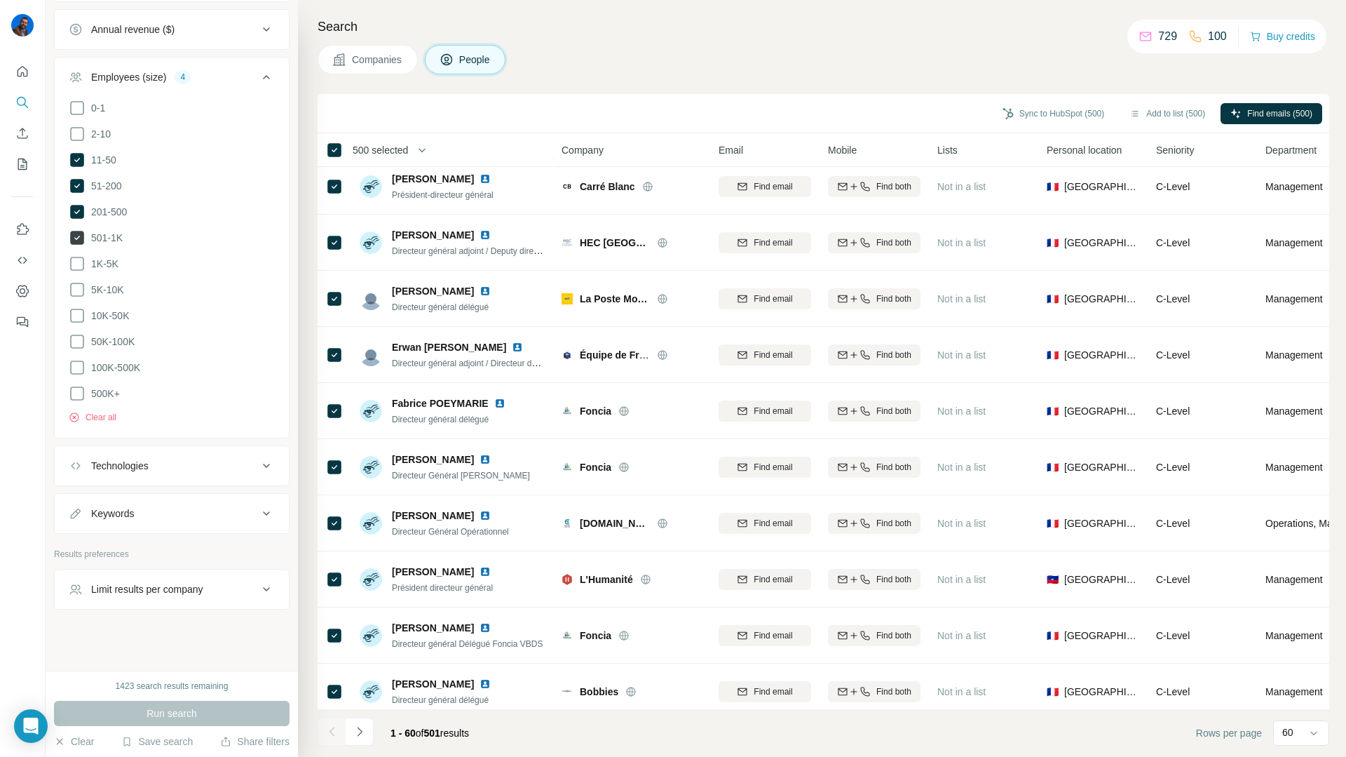
click at [76, 234] on icon at bounding box center [77, 238] width 14 height 14
click at [111, 708] on button "Run search" at bounding box center [172, 712] width 236 height 25
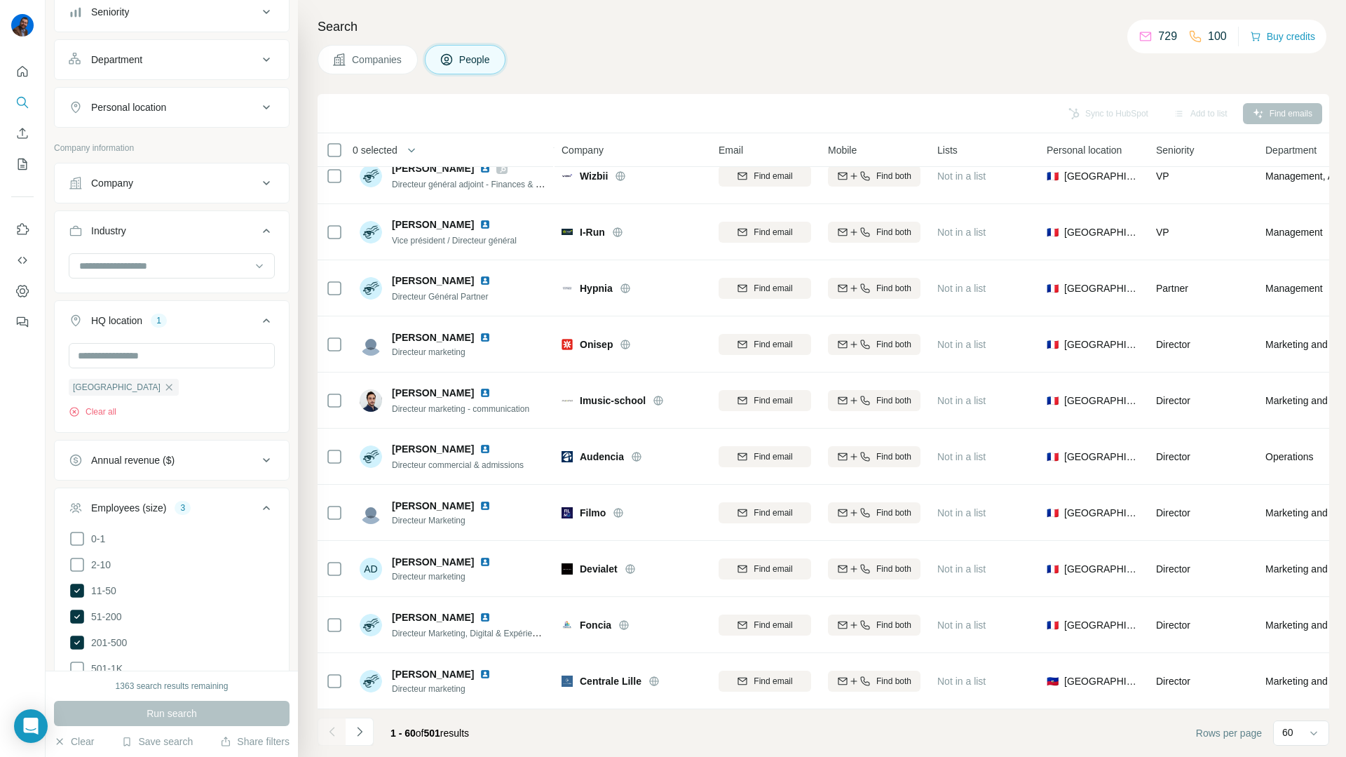
scroll to position [595, 0]
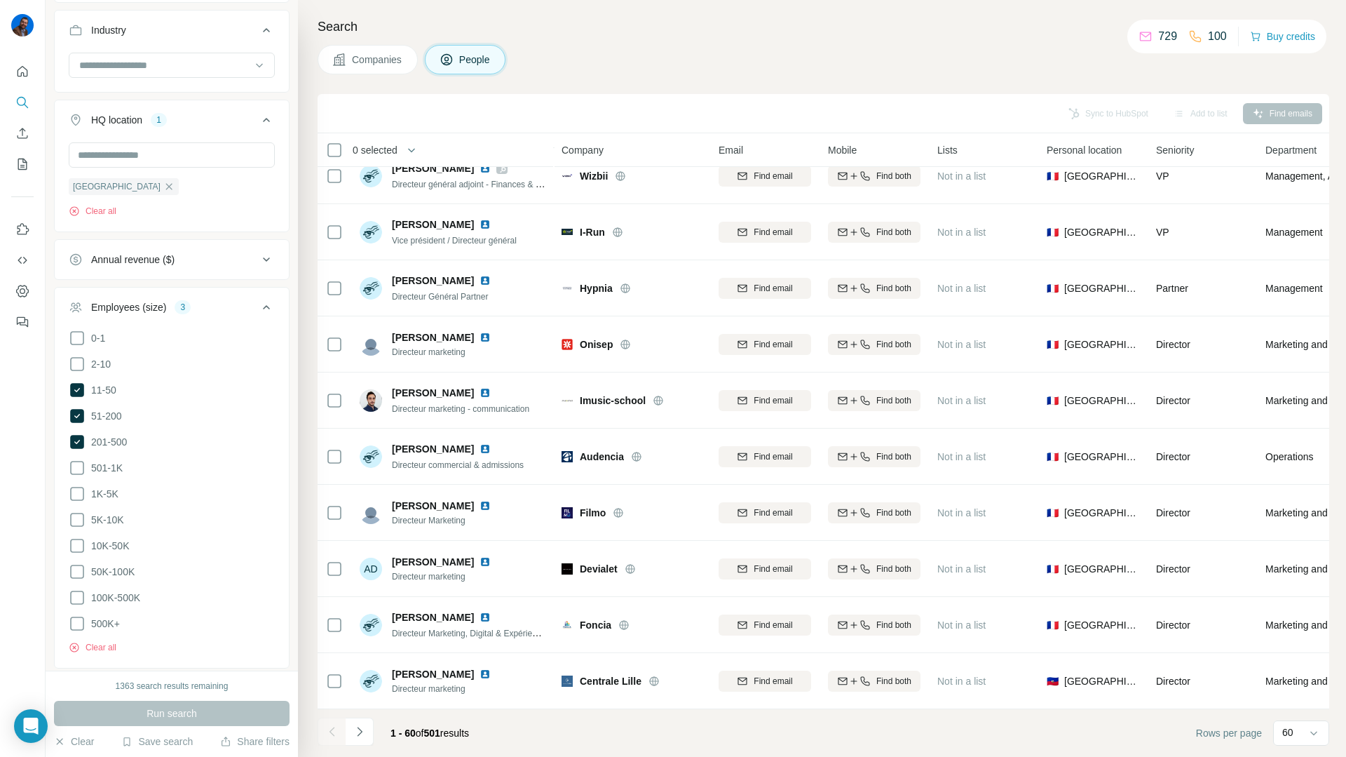
click at [168, 268] on button "Annual revenue ($)" at bounding box center [172, 260] width 234 height 34
click at [76, 317] on icon at bounding box center [77, 316] width 17 height 17
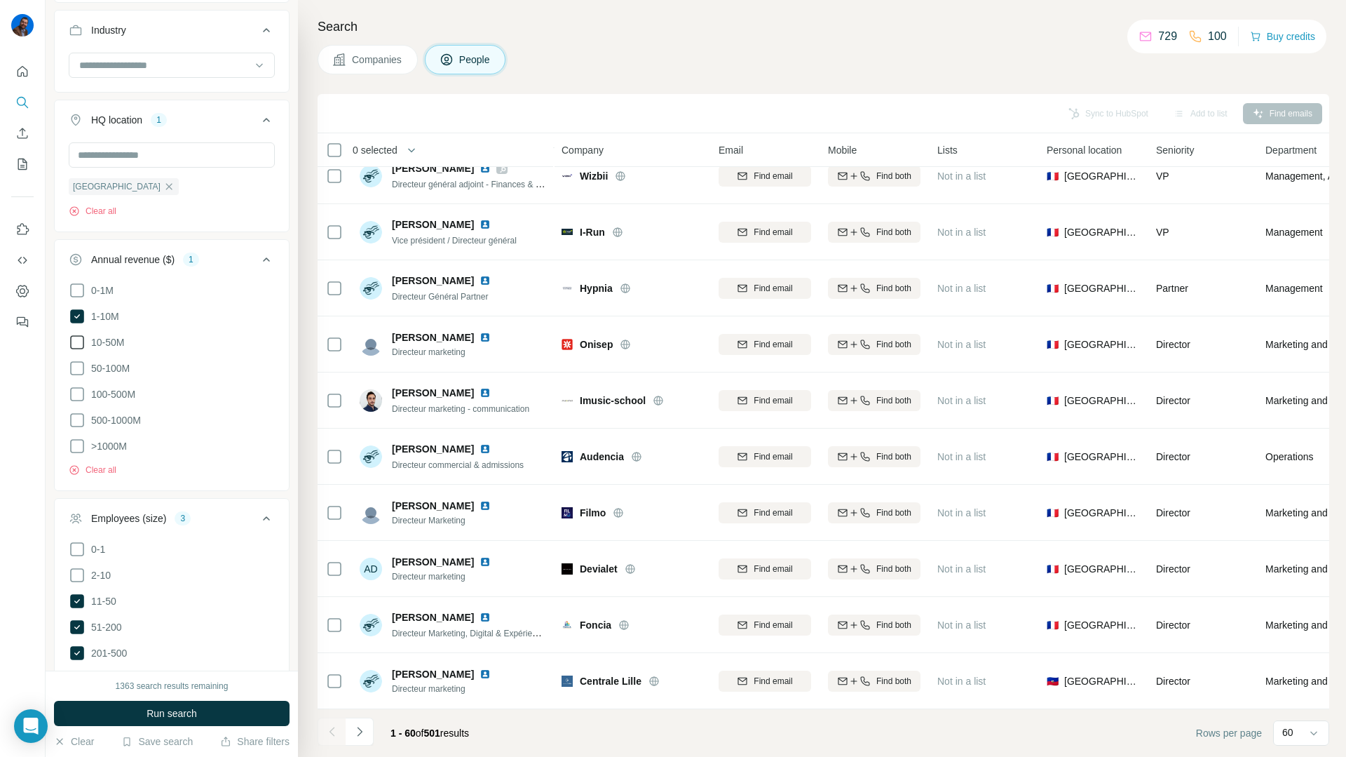
click at [71, 347] on icon at bounding box center [77, 342] width 14 height 14
click at [131, 715] on button "Run search" at bounding box center [172, 712] width 236 height 25
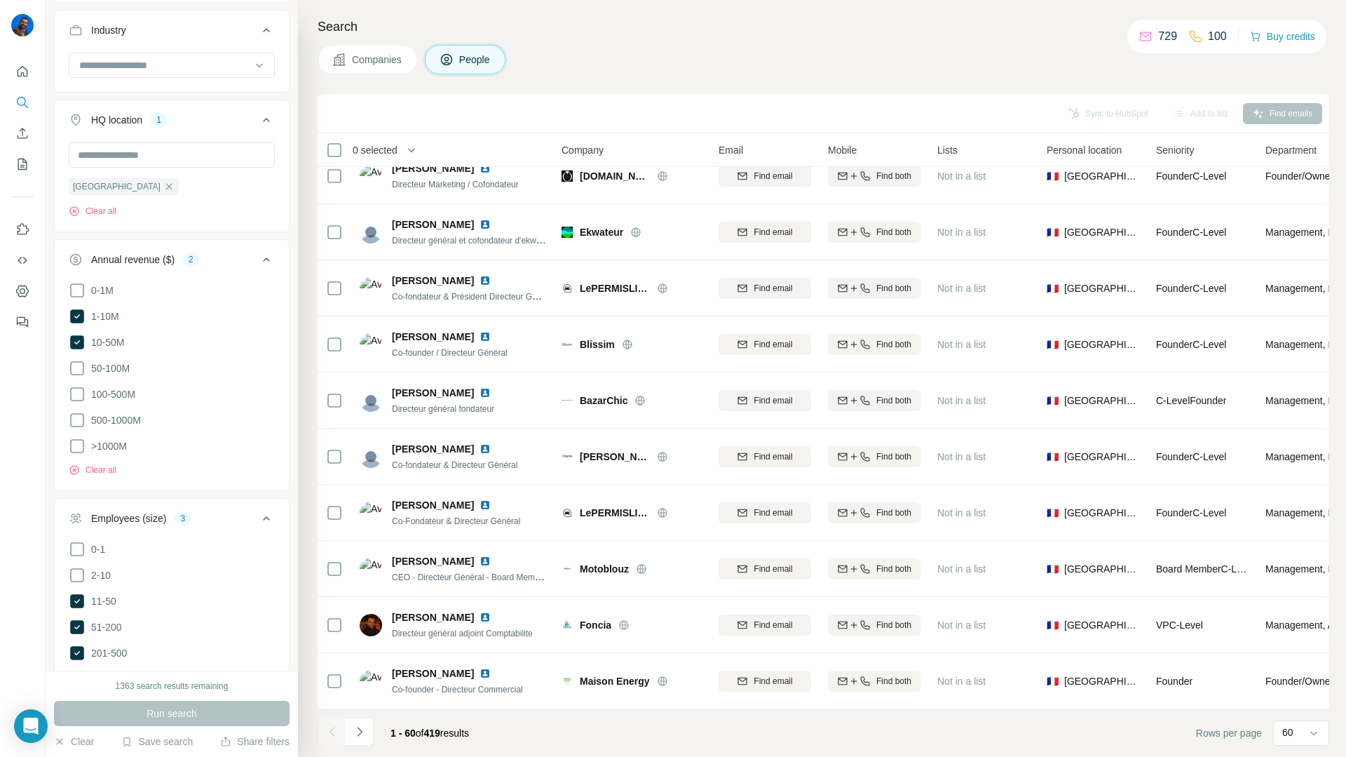
scroll to position [2823, 0]
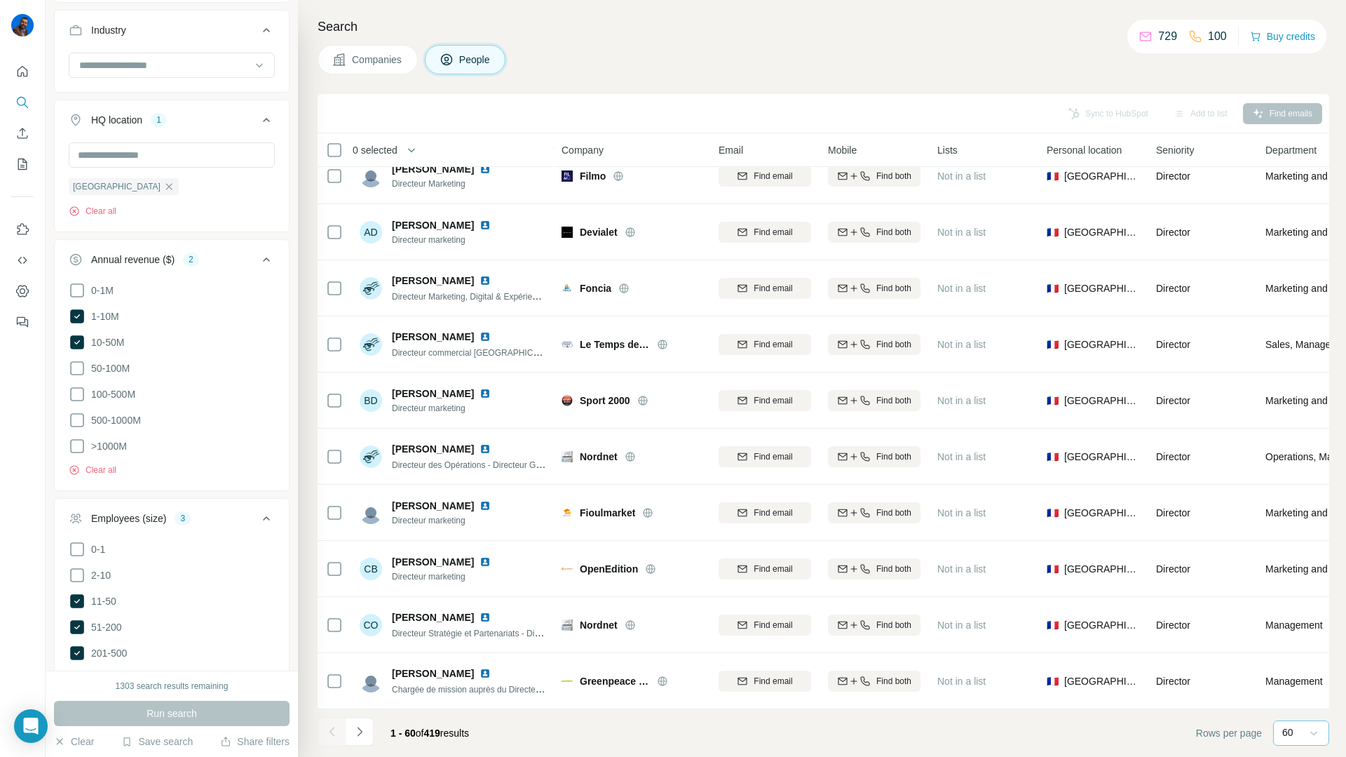
click at [1308, 721] on div at bounding box center [1314, 732] width 14 height 25
click at [738, 728] on footer "1 - 60 of 419 results Rows per page 60" at bounding box center [824, 733] width 1012 height 48
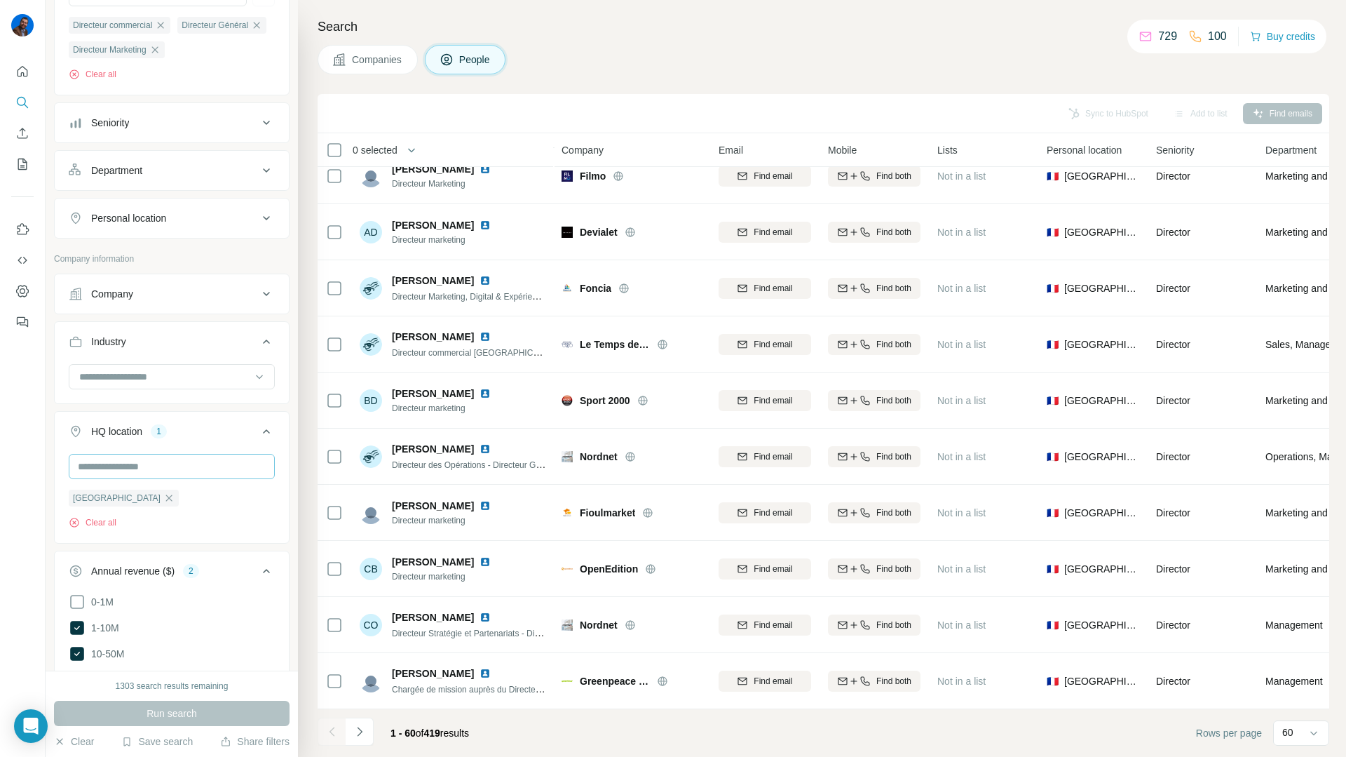
scroll to position [153, 0]
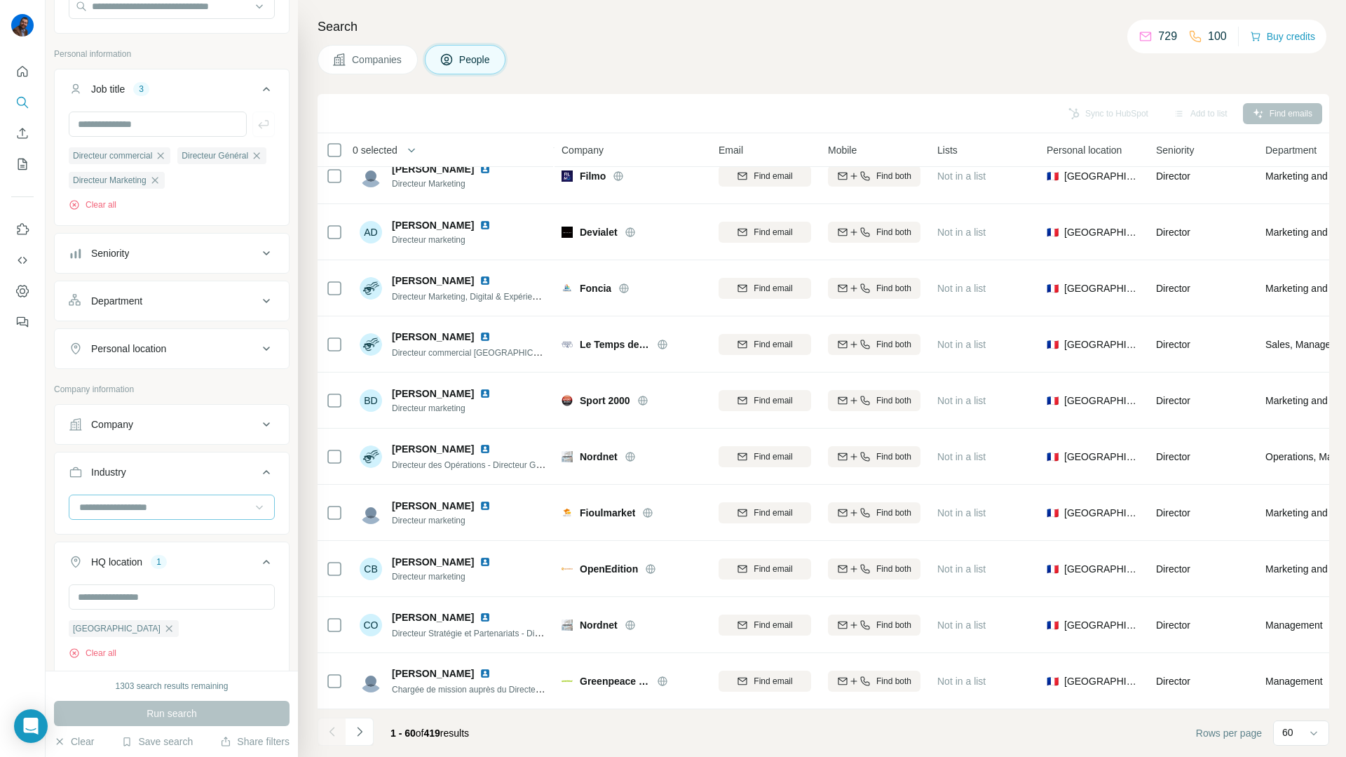
click at [253, 509] on icon at bounding box center [259, 507] width 14 height 14
type input "***"
click at [162, 542] on p "Enterprise Software" at bounding box center [124, 539] width 86 height 14
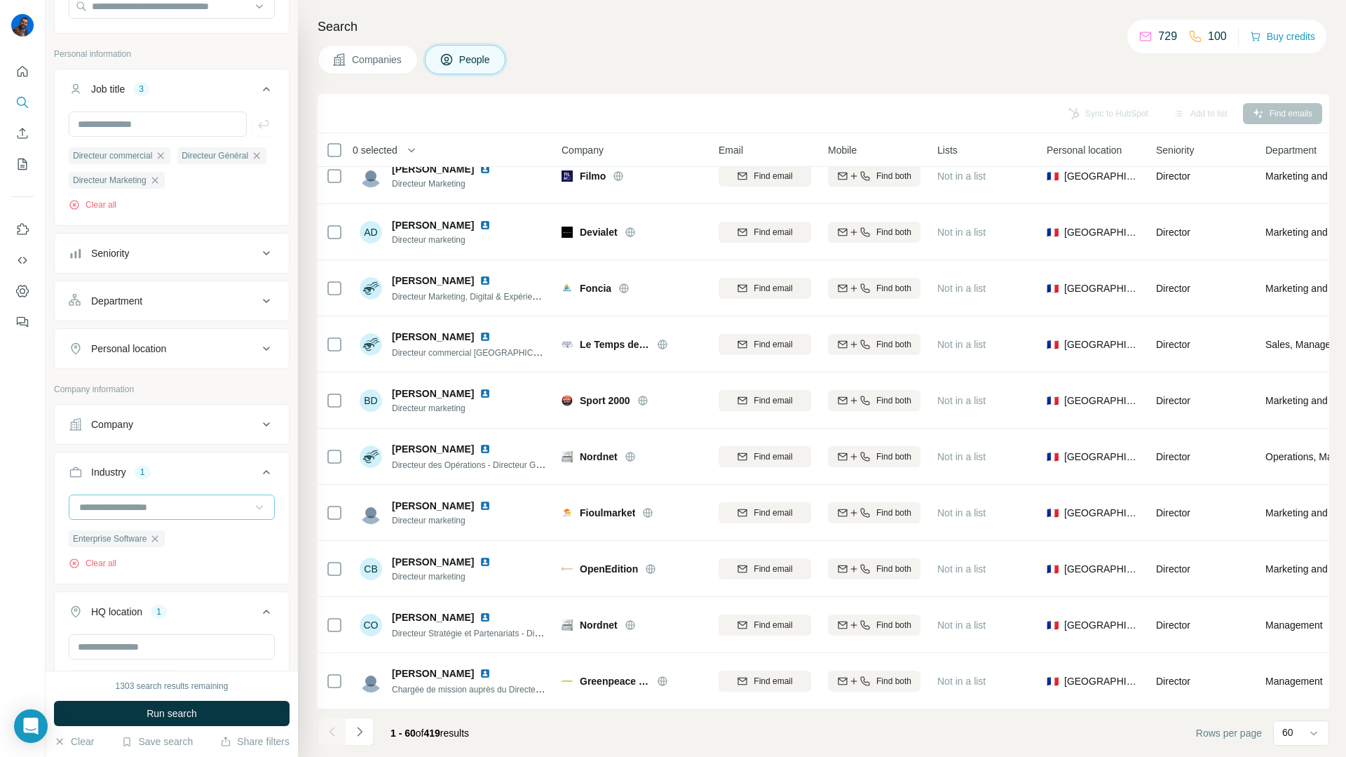
click at [161, 510] on input at bounding box center [164, 506] width 173 height 15
click at [127, 506] on input at bounding box center [164, 506] width 173 height 15
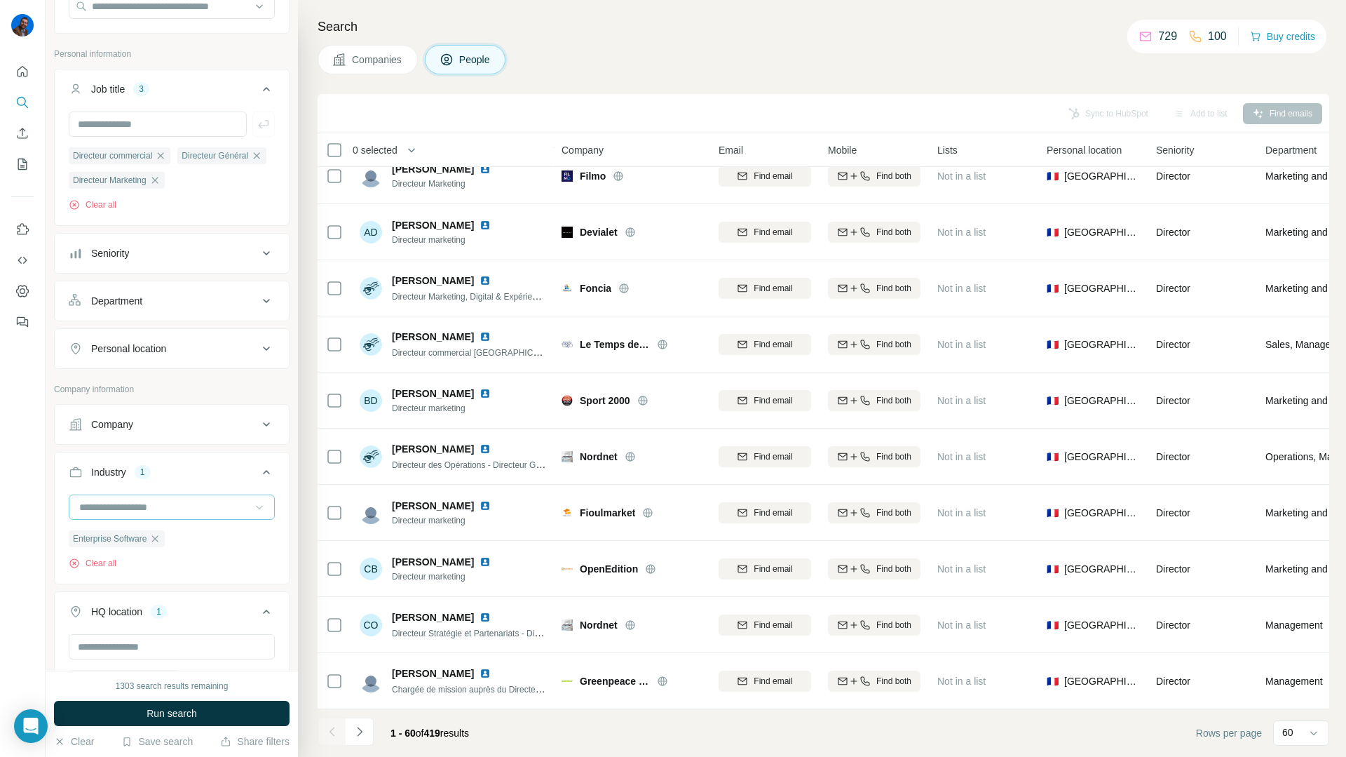
click at [118, 510] on input at bounding box center [164, 506] width 173 height 15
click at [89, 503] on input at bounding box center [164, 506] width 173 height 15
click at [29, 523] on div at bounding box center [23, 378] width 46 height 757
click at [177, 707] on span "Run search" at bounding box center [172, 713] width 50 height 14
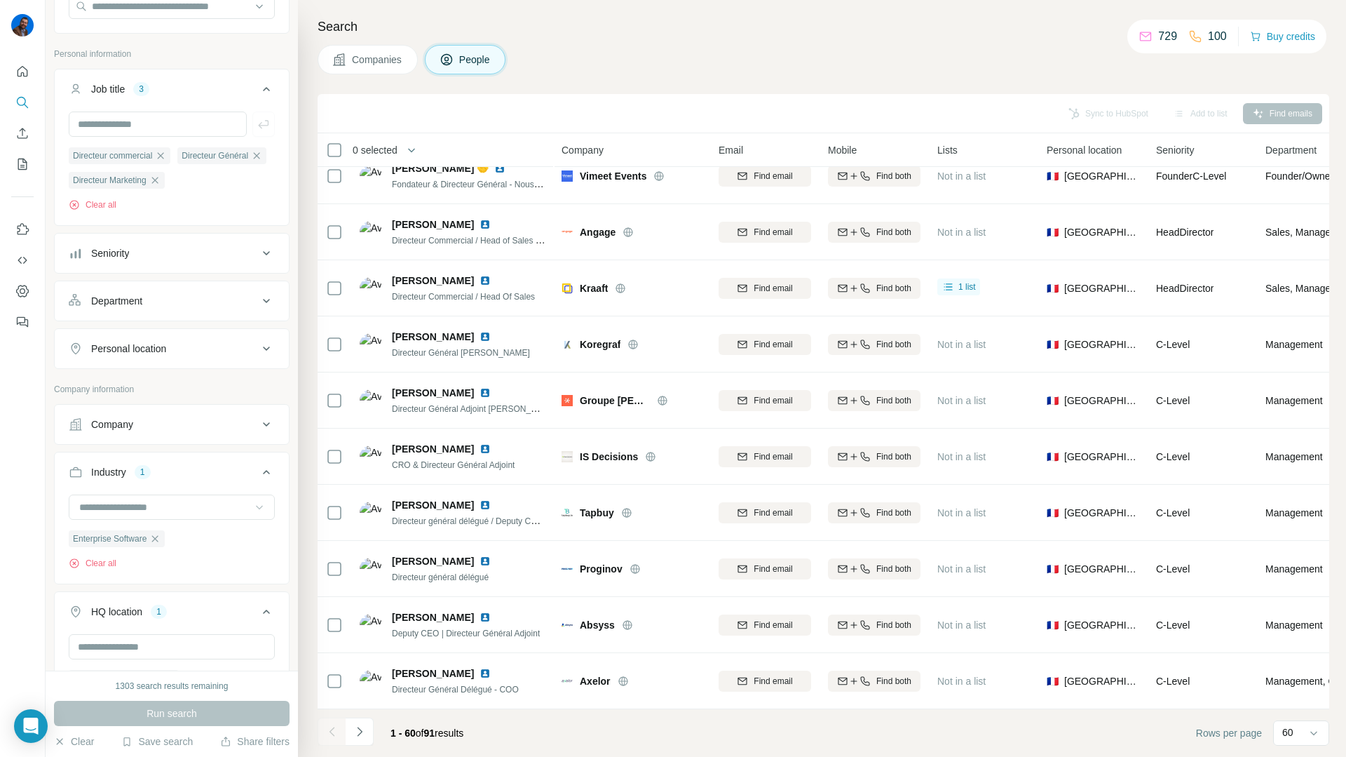
scroll to position [2823, 0]
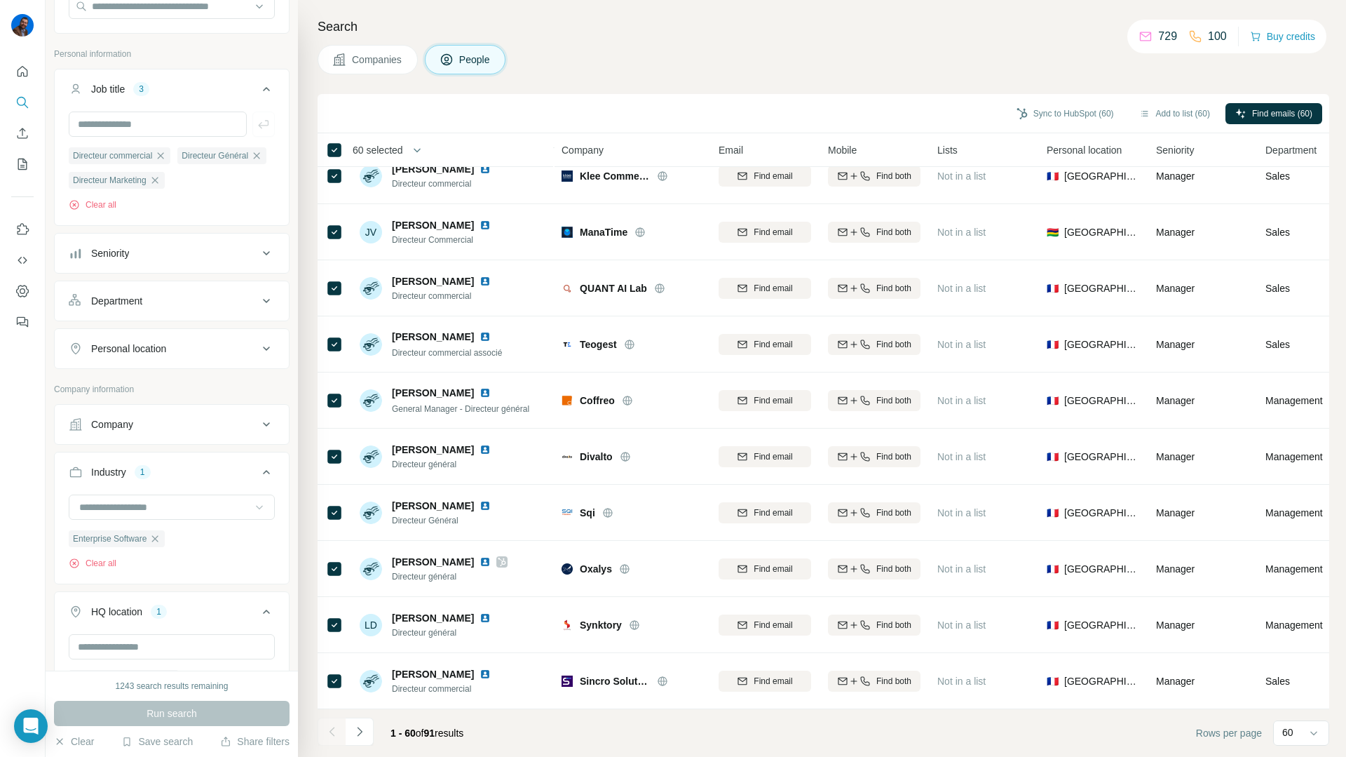
click at [395, 149] on span "60 selected" at bounding box center [378, 150] width 50 height 14
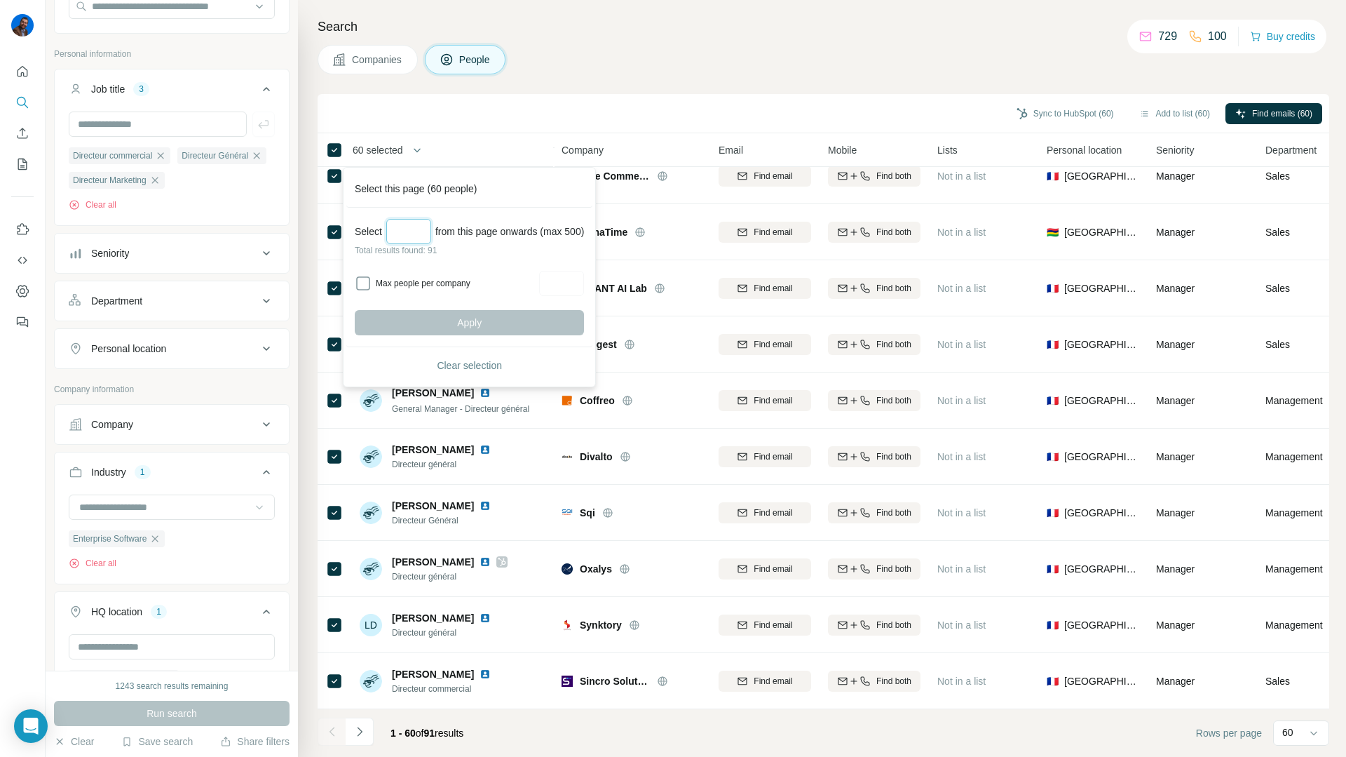
click at [430, 231] on input "Select a number (up to 500)" at bounding box center [408, 231] width 45 height 25
type input "**"
click at [450, 321] on button "Apply" at bounding box center [469, 322] width 229 height 25
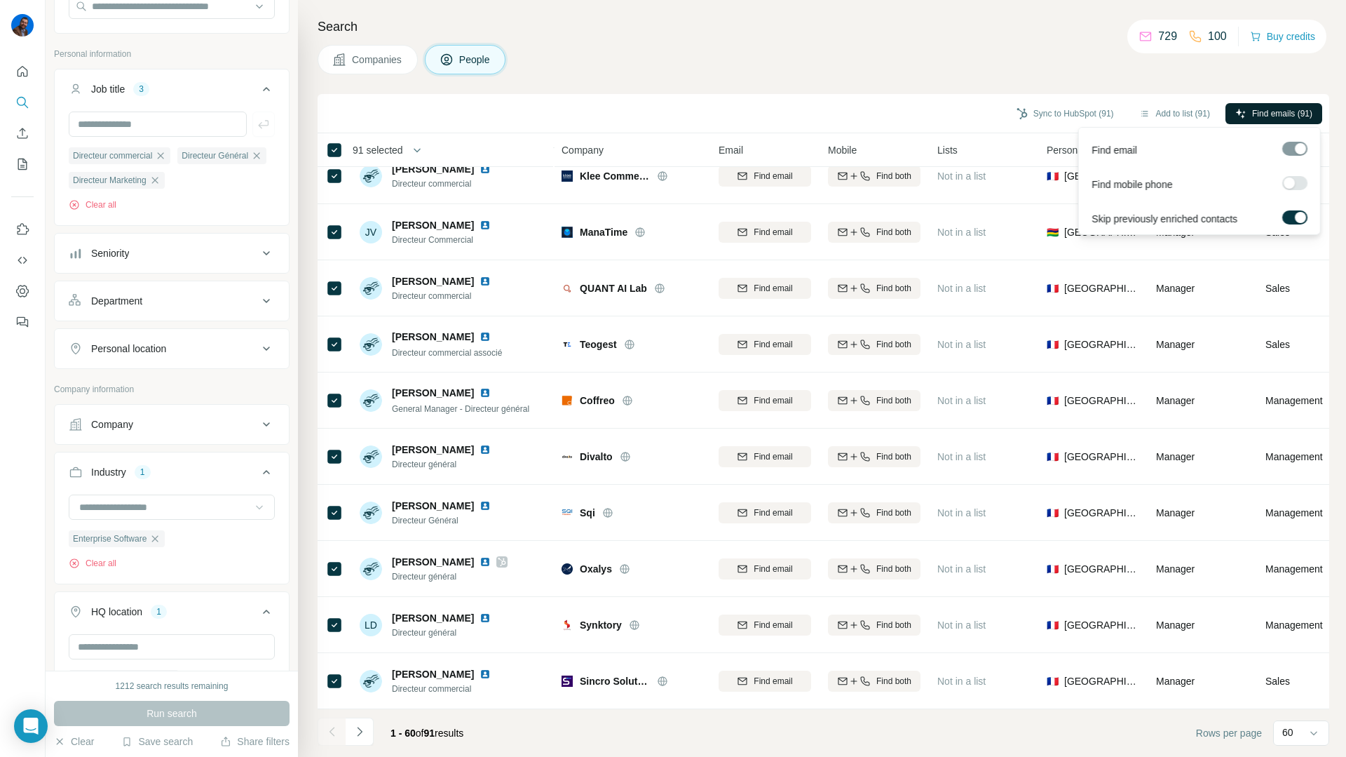
click at [1239, 113] on icon "button" at bounding box center [1240, 113] width 11 height 11
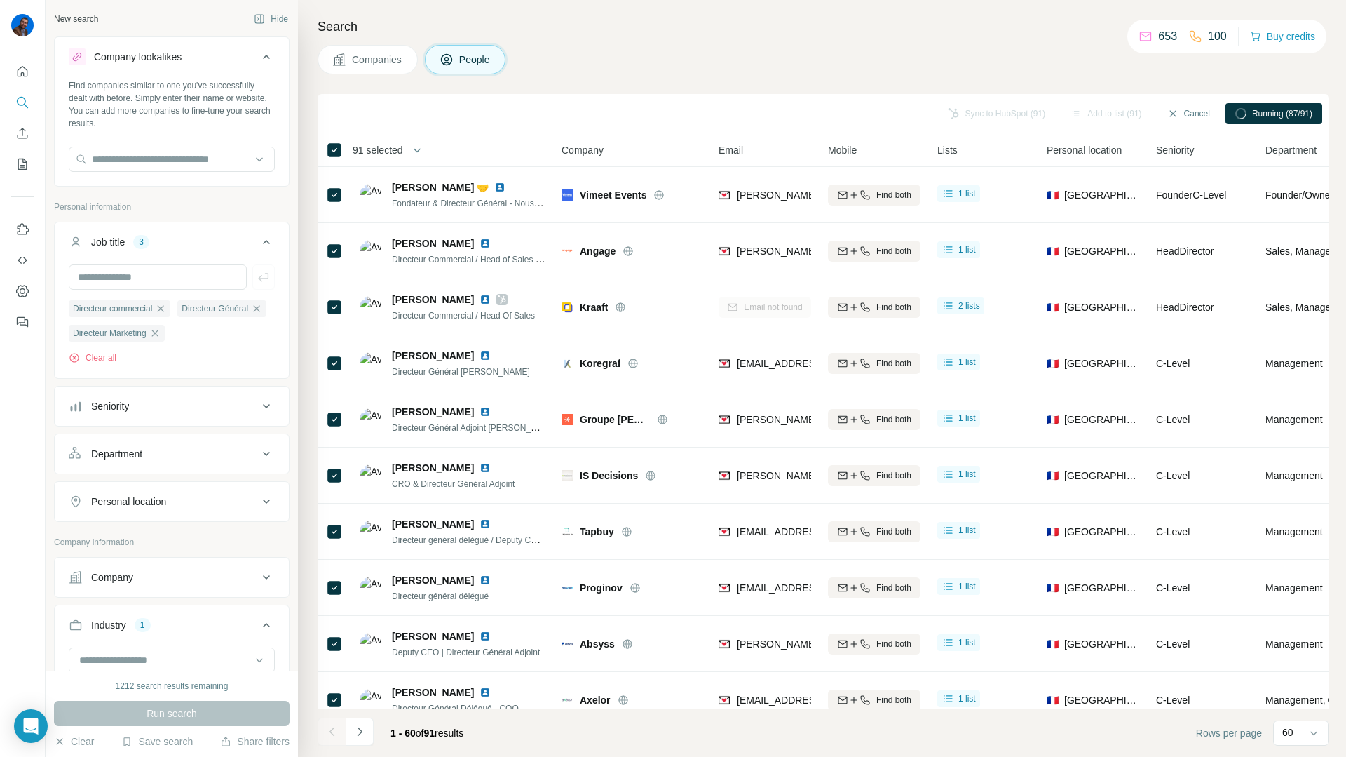
scroll to position [113, 0]
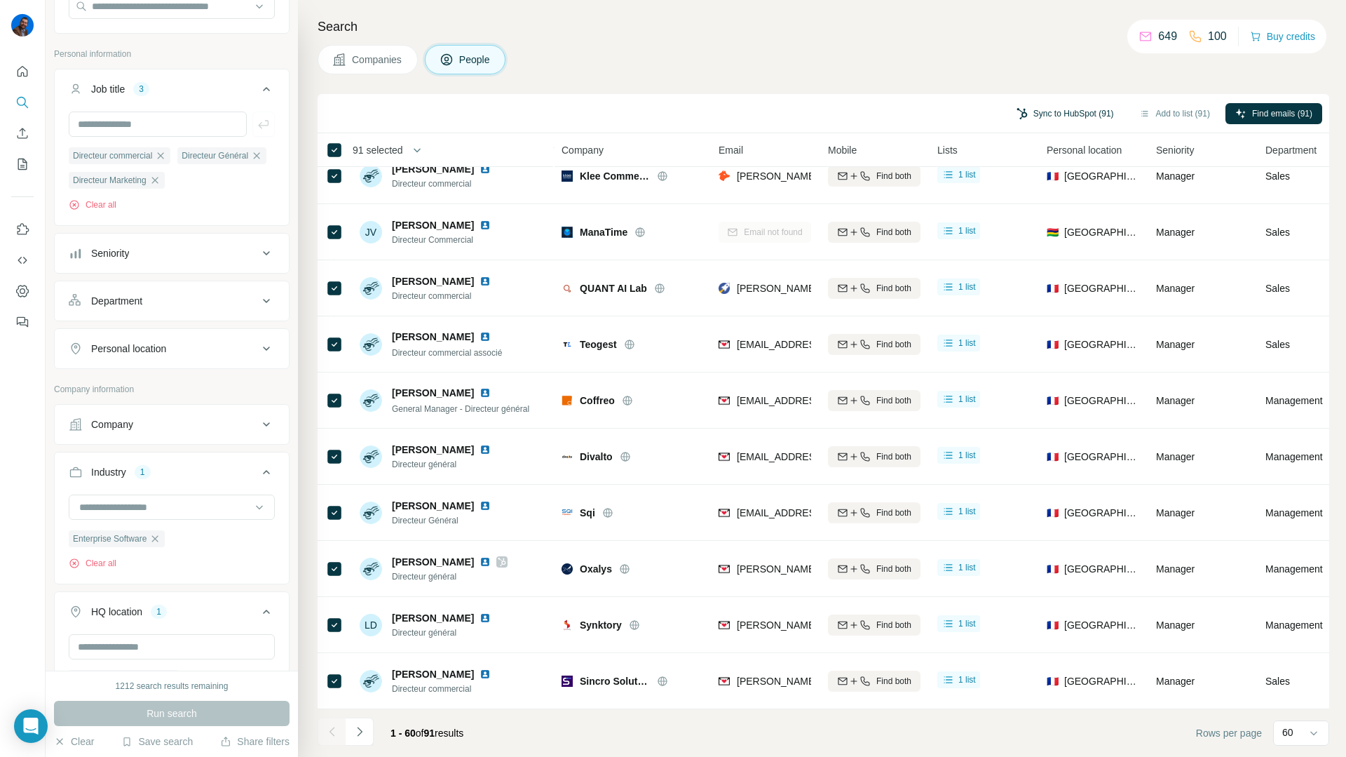
click at [1040, 109] on button "Sync to HubSpot (91)" at bounding box center [1065, 113] width 117 height 21
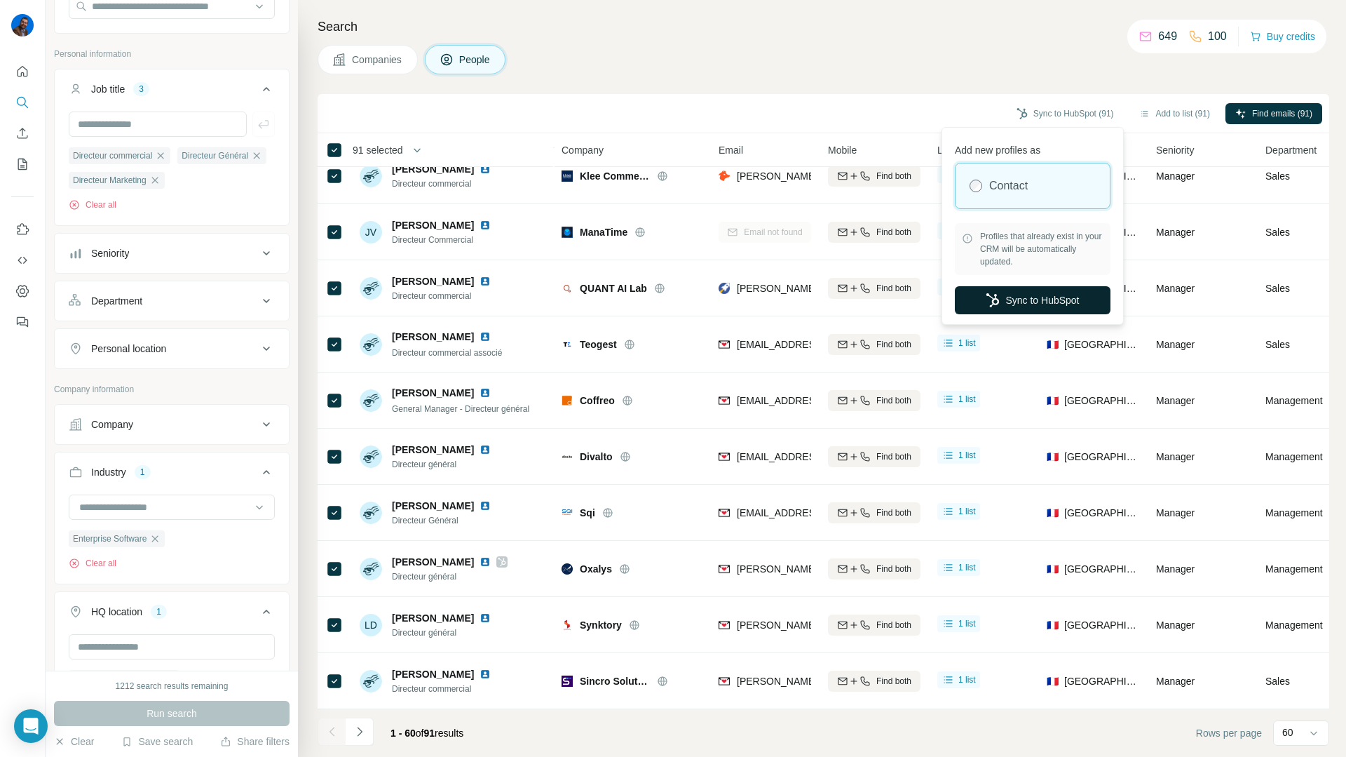
click at [1036, 299] on button "Sync to HubSpot" at bounding box center [1033, 300] width 156 height 28
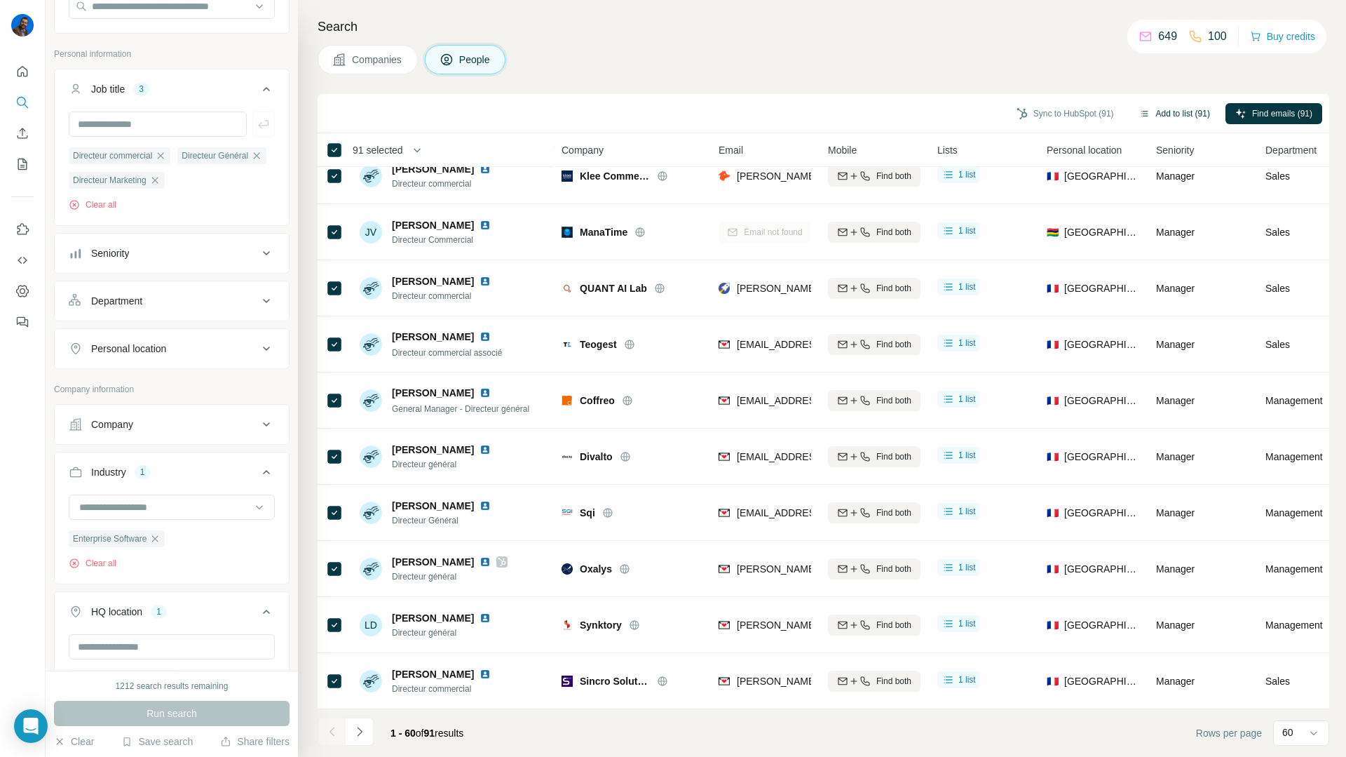
click at [1152, 113] on button "Add to list (91)" at bounding box center [1174, 113] width 90 height 21
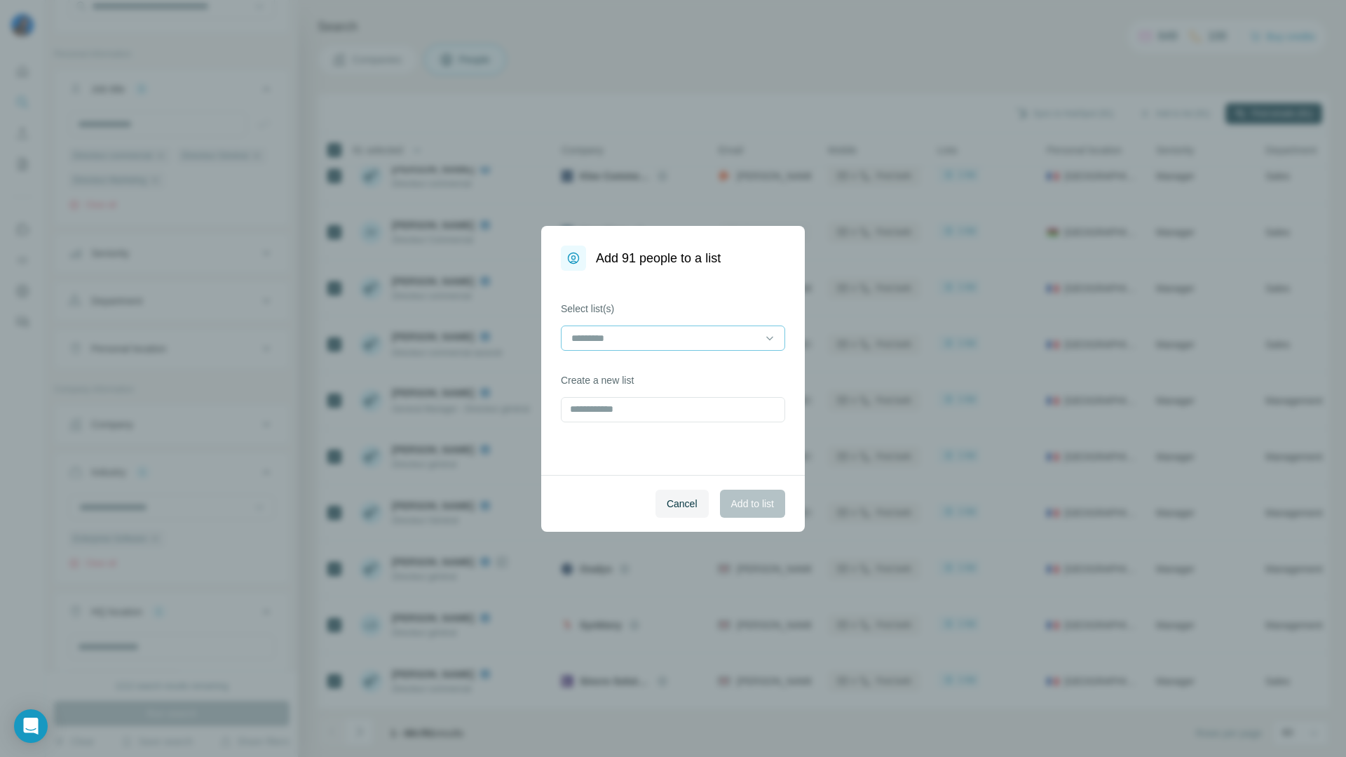
click at [711, 337] on input at bounding box center [664, 337] width 189 height 15
click at [693, 317] on div "Select list(s)" at bounding box center [673, 325] width 224 height 49
click at [604, 410] on input "text" at bounding box center [673, 409] width 224 height 25
type input "******"
click at [770, 496] on span "Add to list" at bounding box center [752, 503] width 43 height 14
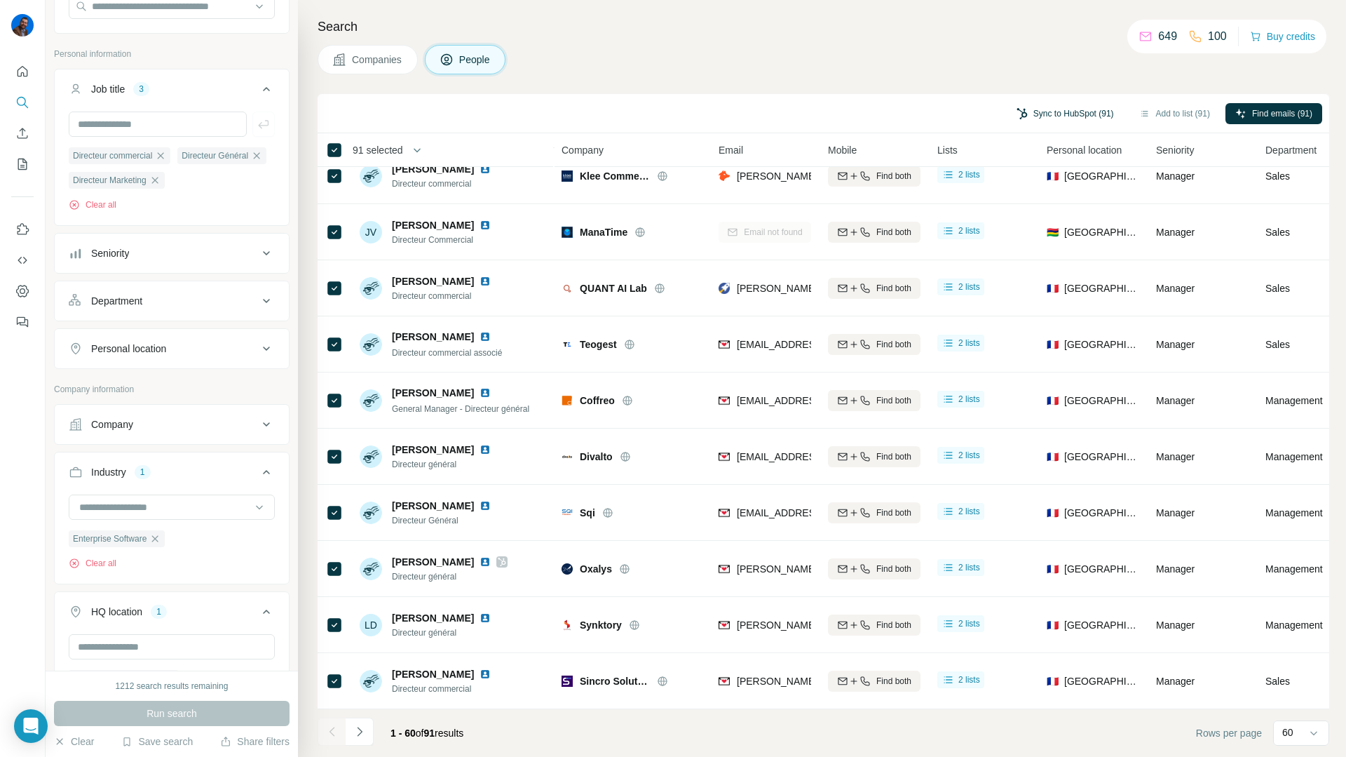
click at [1054, 114] on button "Sync to HubSpot (91)" at bounding box center [1065, 113] width 117 height 21
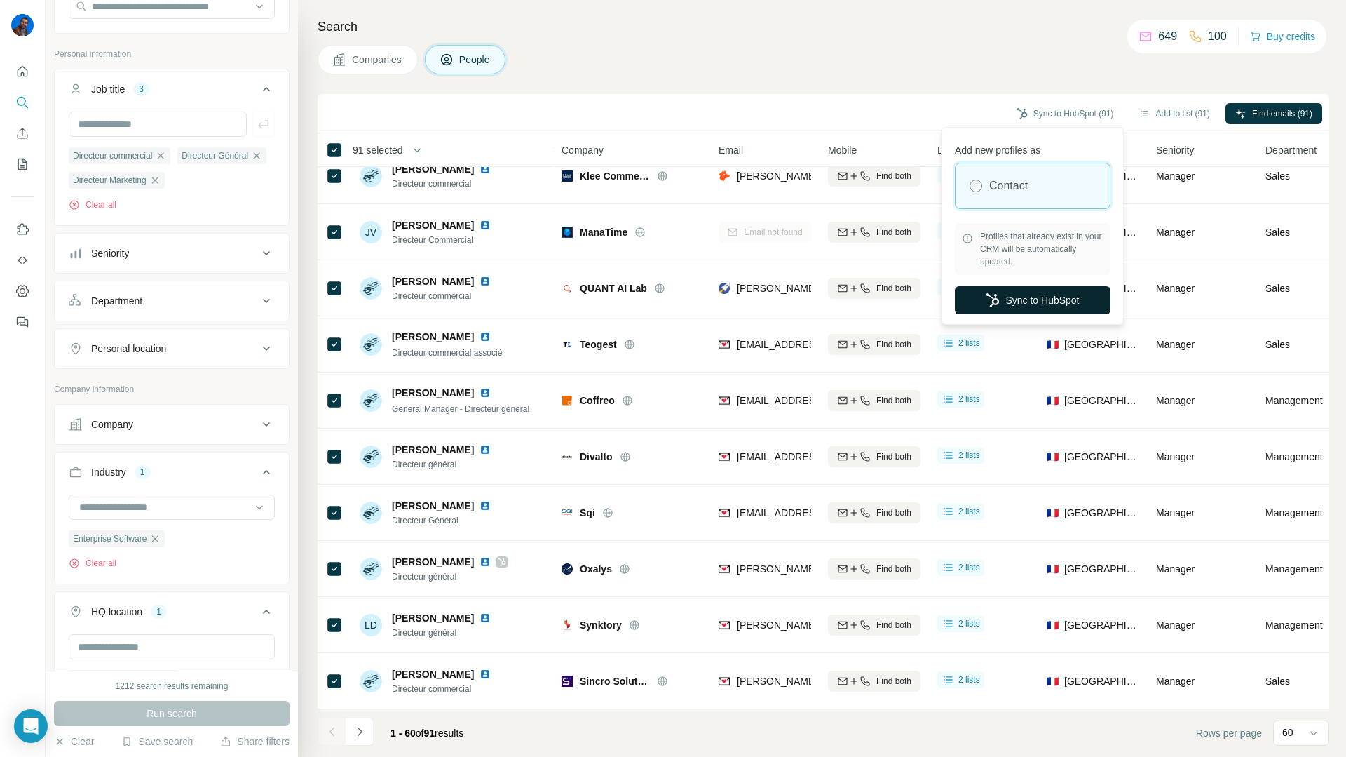
click at [1015, 299] on button "Sync to HubSpot" at bounding box center [1033, 300] width 156 height 28
